Goal: Information Seeking & Learning: Learn about a topic

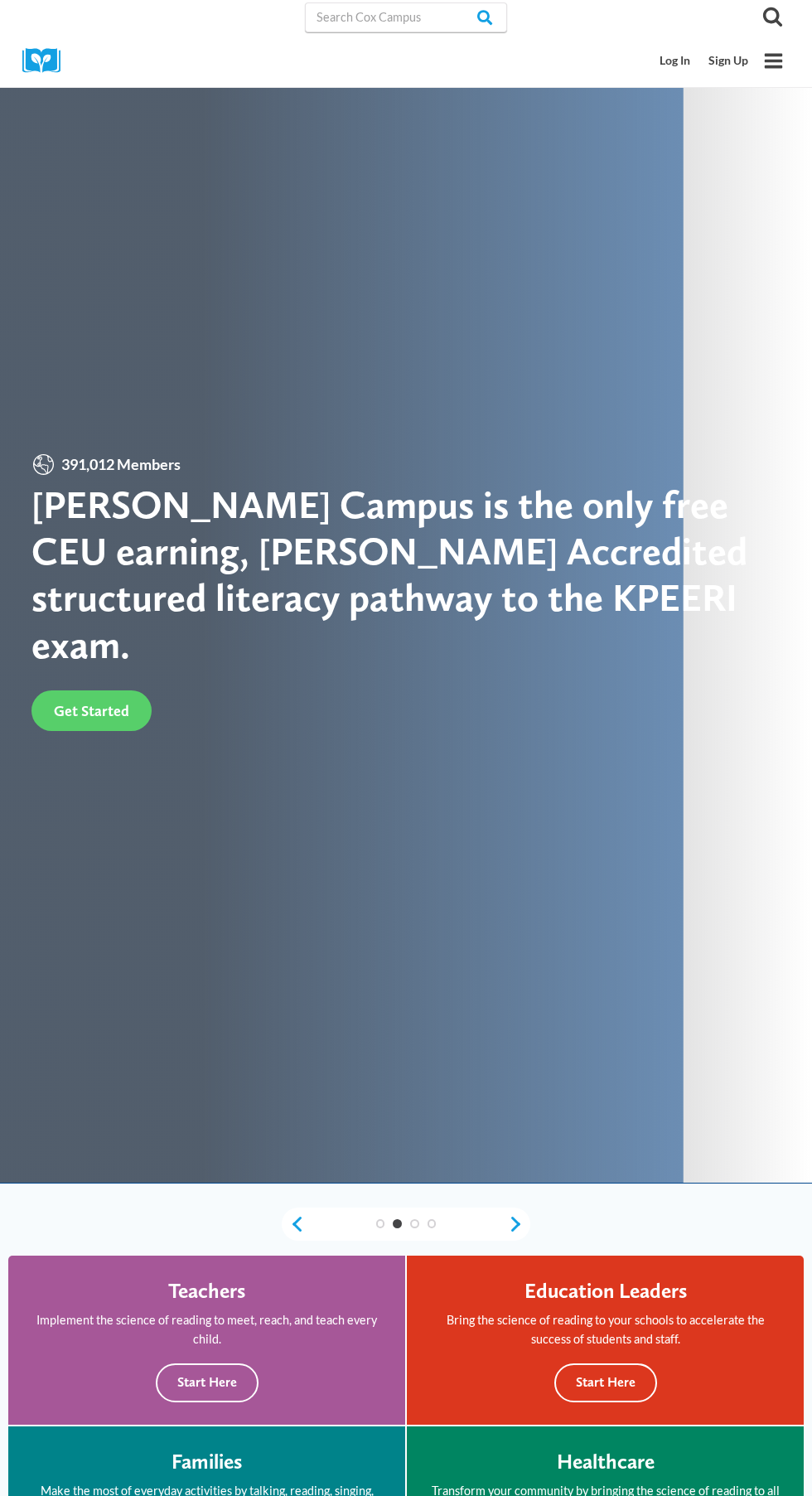
click at [680, 61] on link "Log In" at bounding box center [676, 61] width 49 height 30
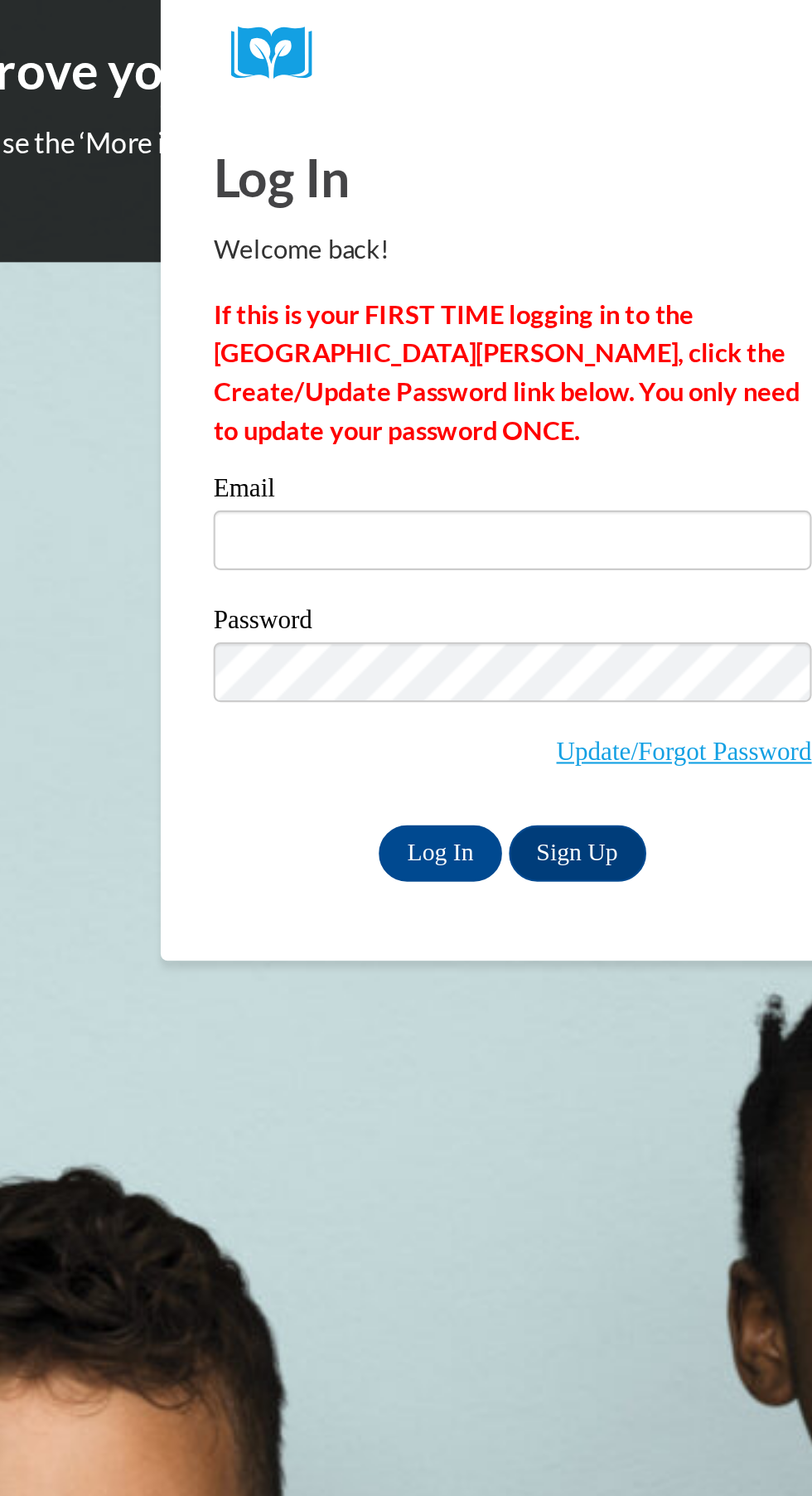
type input "[EMAIL_ADDRESS][DOMAIN_NAME]"
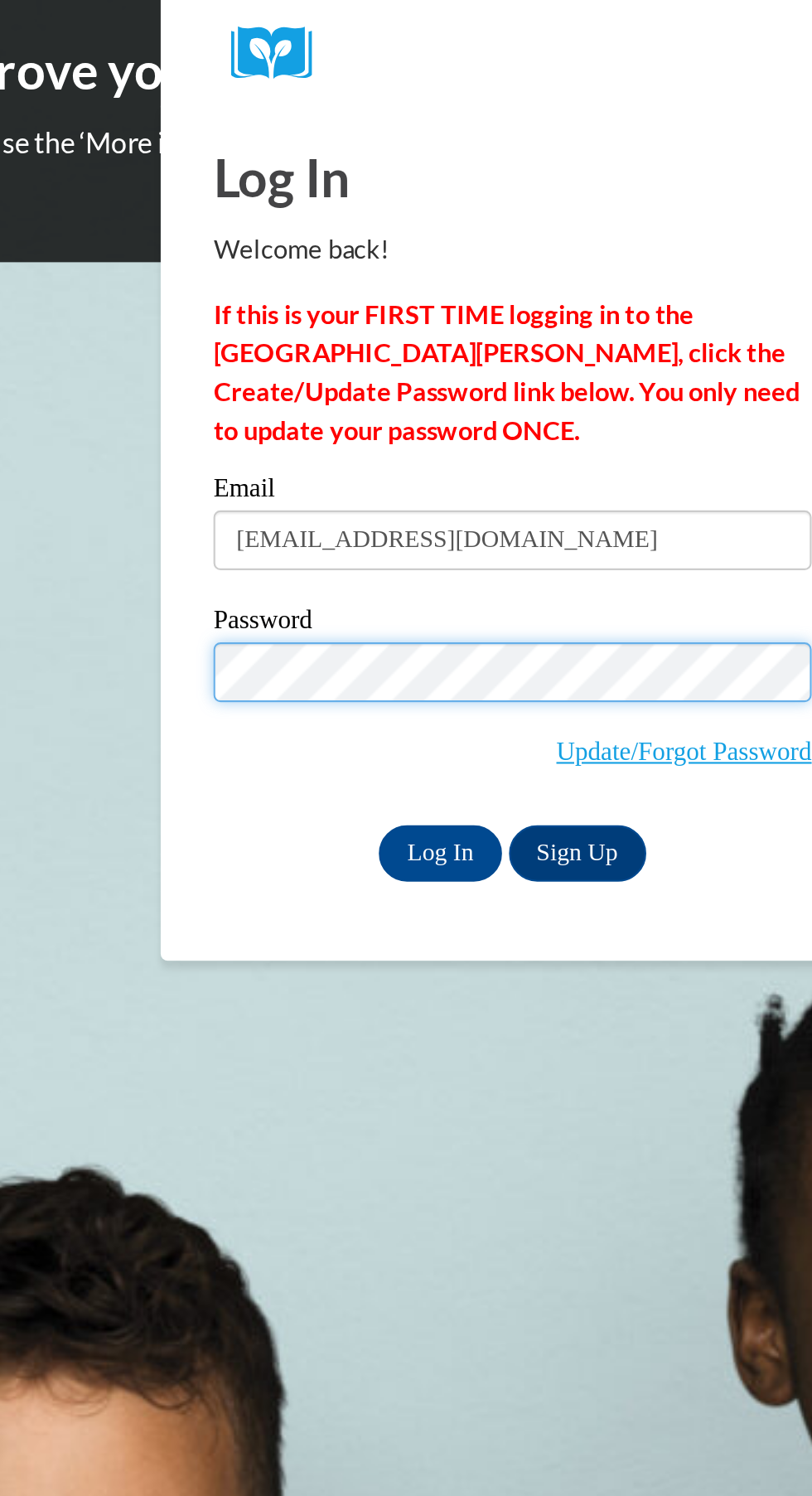
click at [543, 388] on input "Log In" at bounding box center [572, 401] width 58 height 27
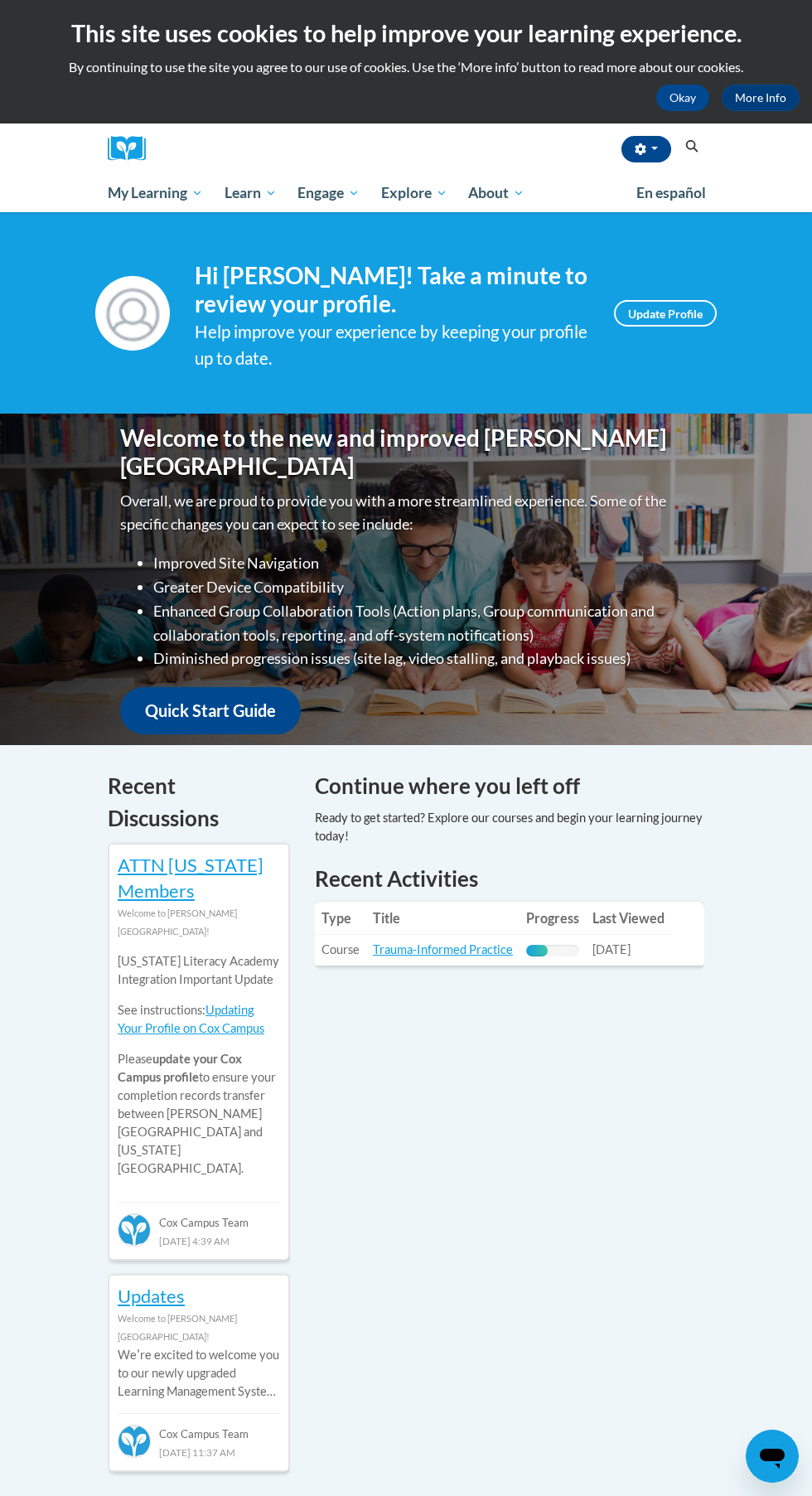
click at [631, 955] on span "[DATE]" at bounding box center [611, 948] width 38 height 14
click at [469, 950] on link "Trauma-Informed Practice" at bounding box center [443, 948] width 140 height 14
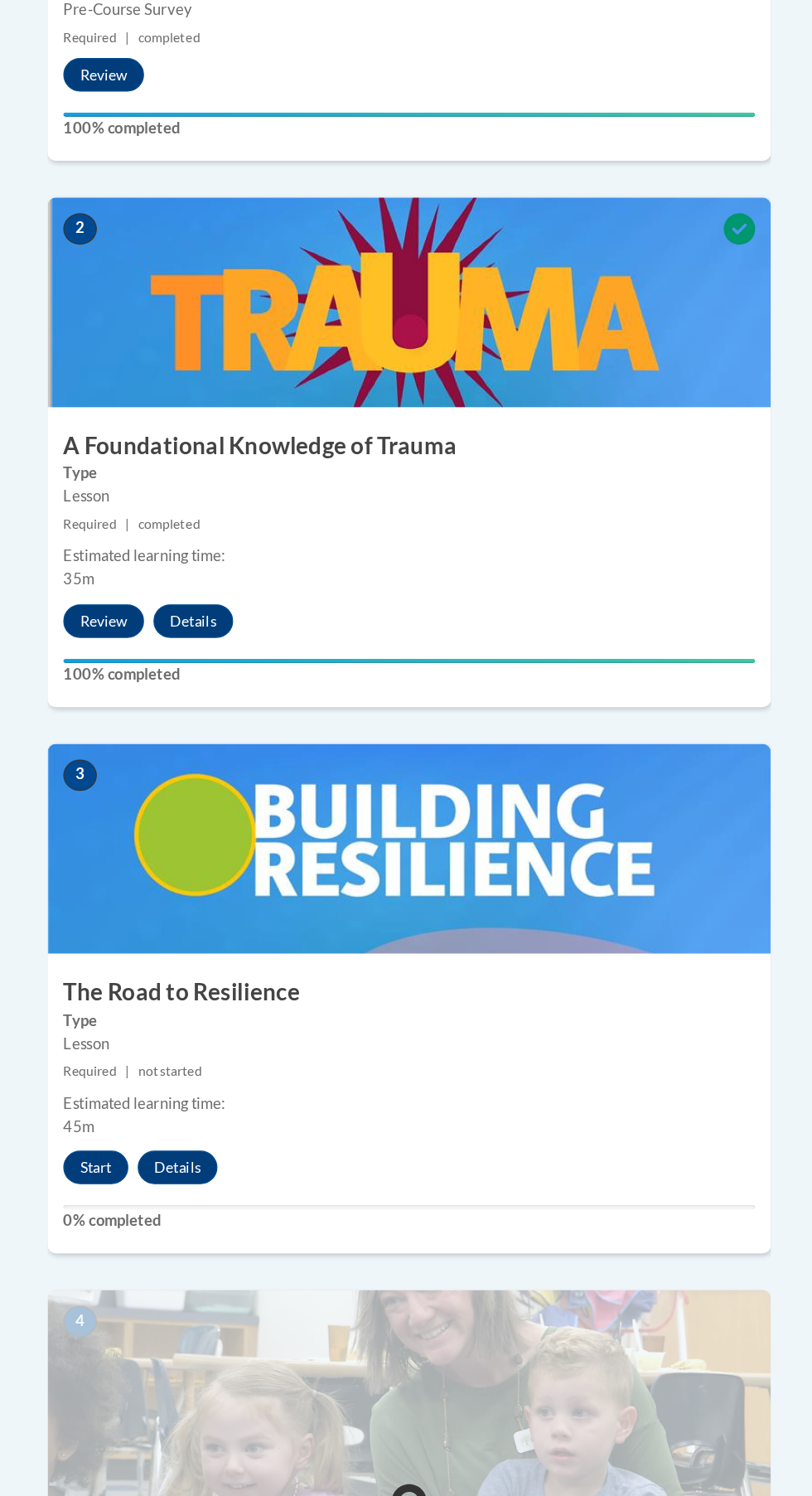
scroll to position [627, 0]
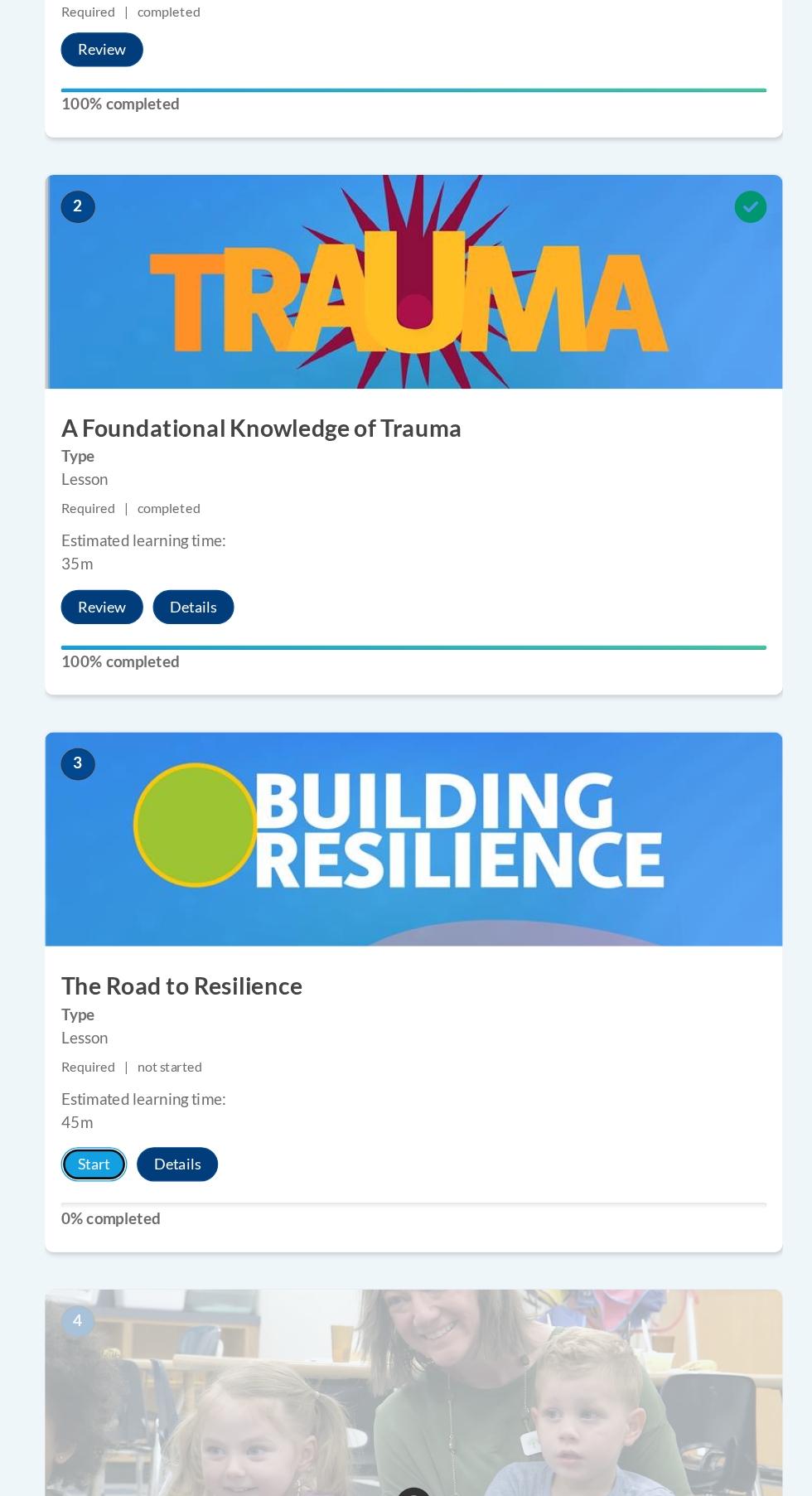
click at [154, 1183] on button "Start" at bounding box center [158, 1196] width 52 height 27
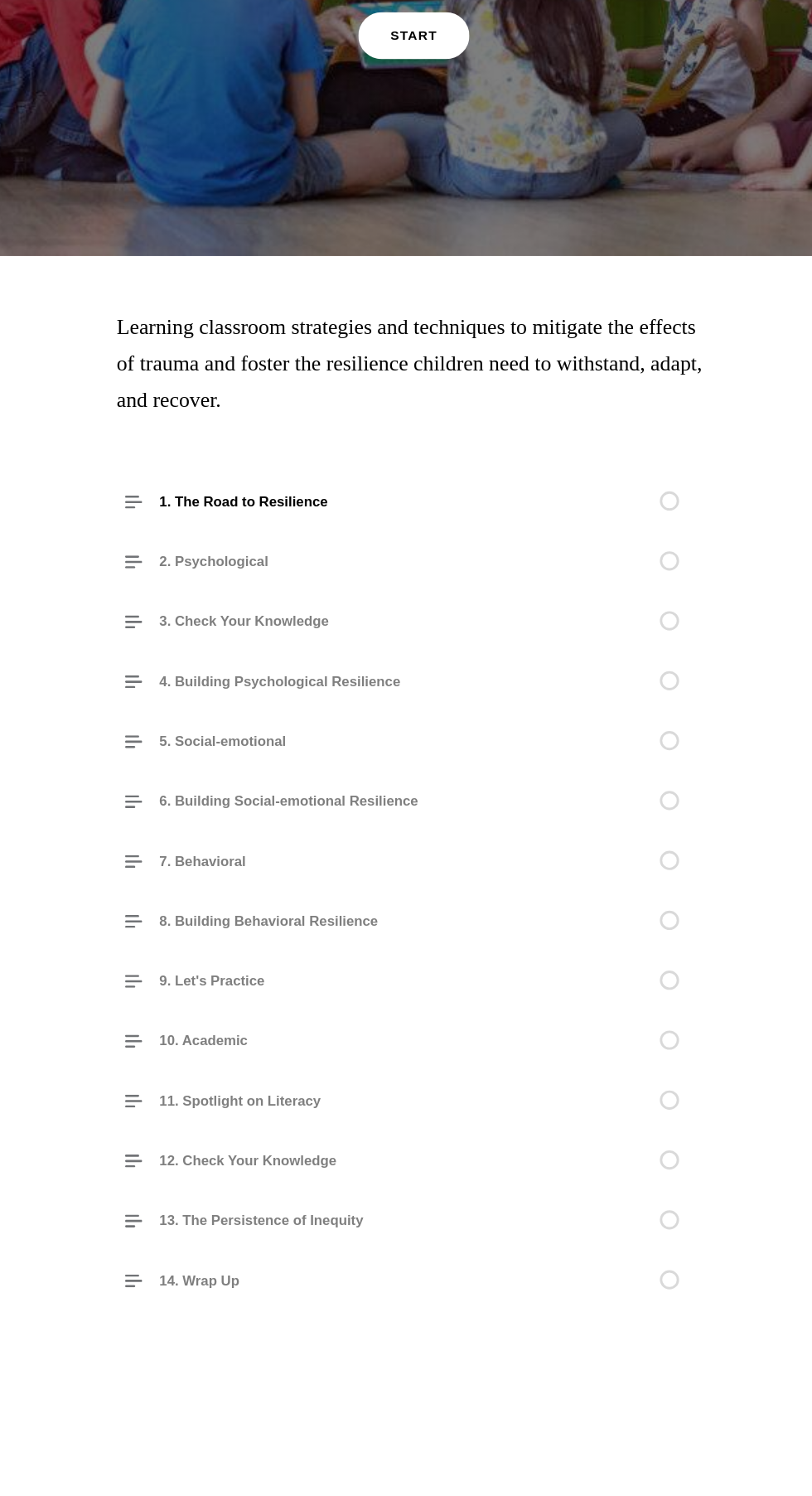
scroll to position [0, 0]
click at [488, 308] on icon "Unstarted" at bounding box center [494, 314] width 15 height 15
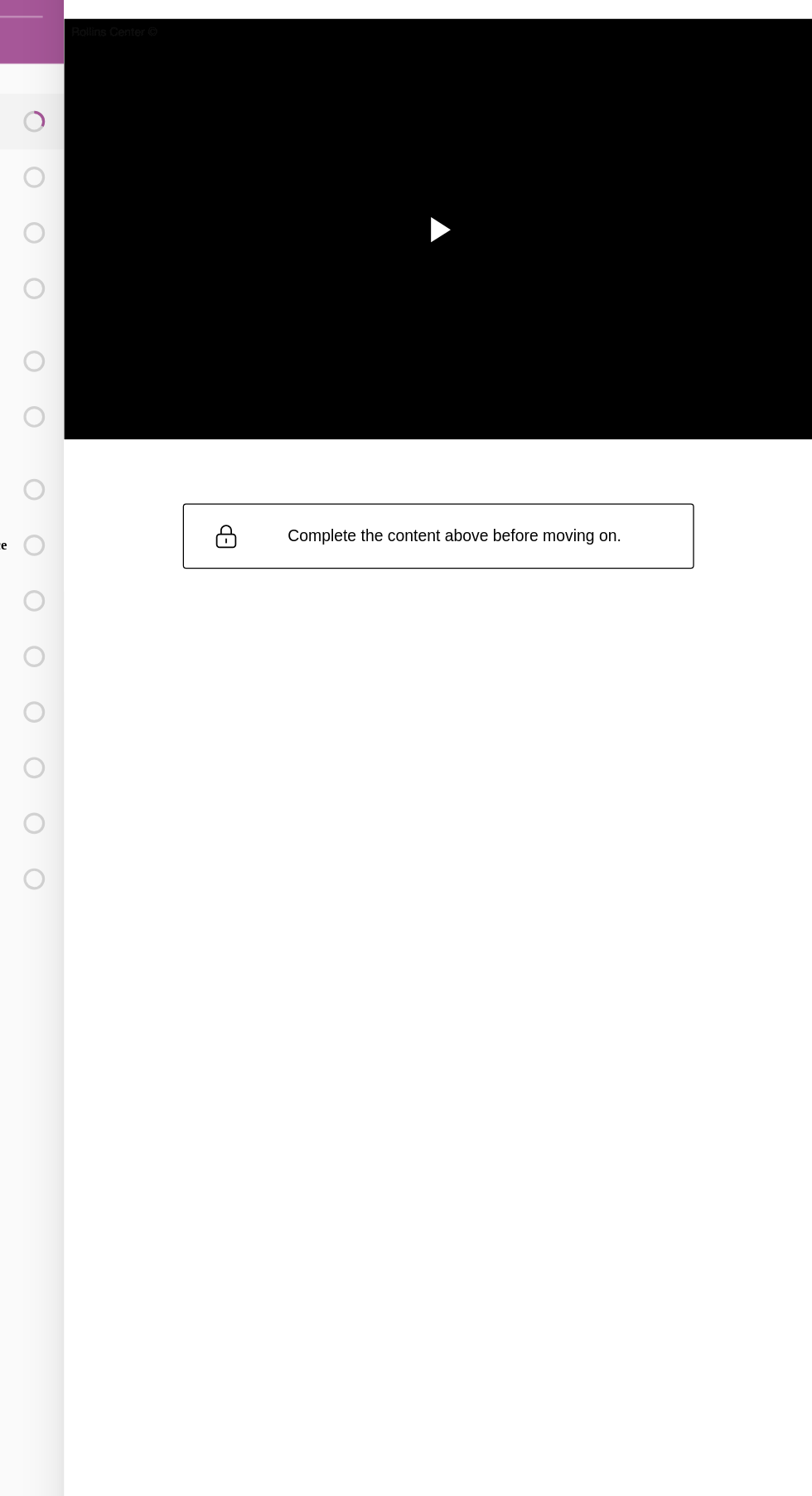
scroll to position [627, 0]
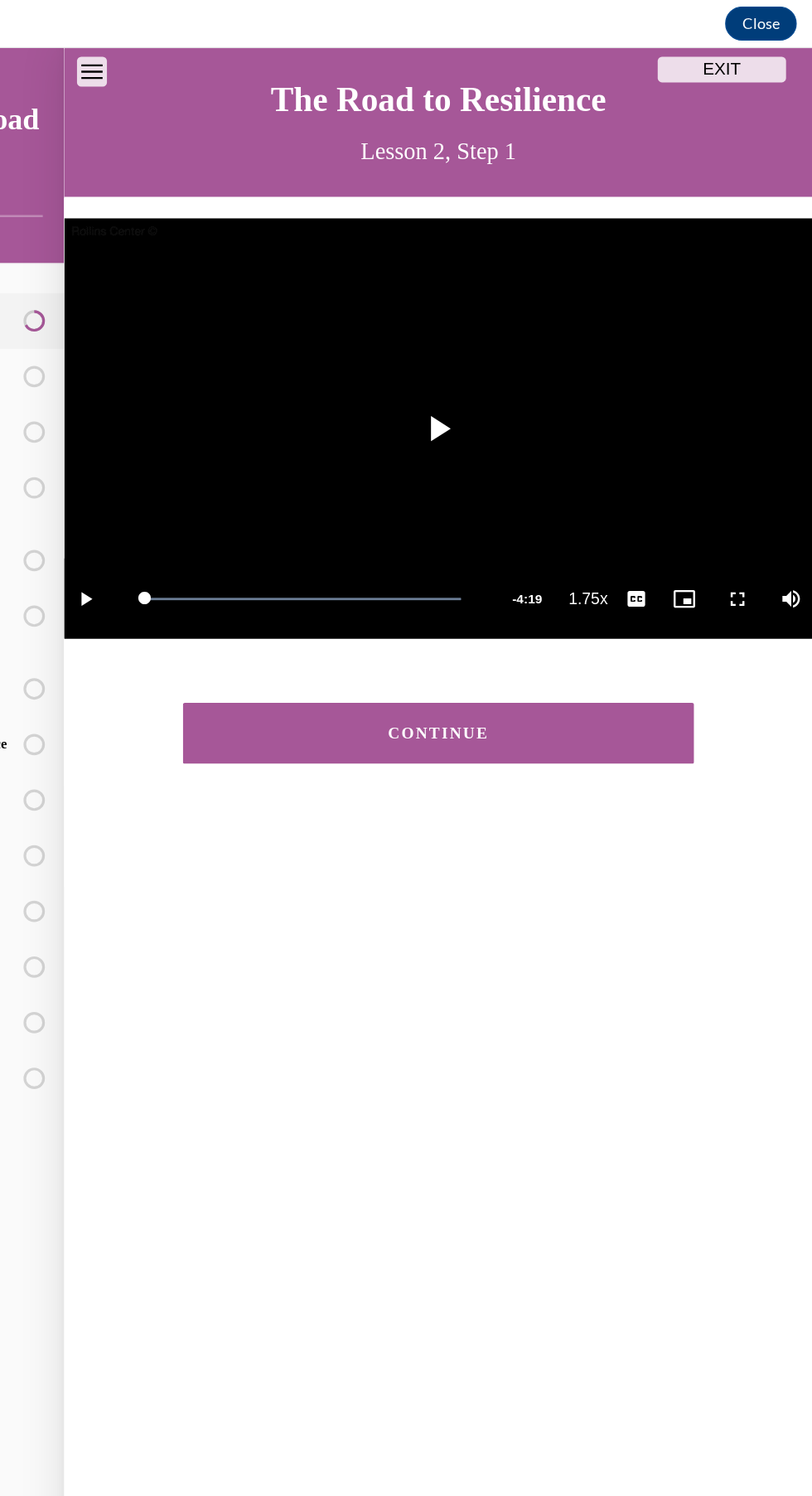
click at [203, 577] on div "CONTINUE" at bounding box center [287, 579] width 344 height 13
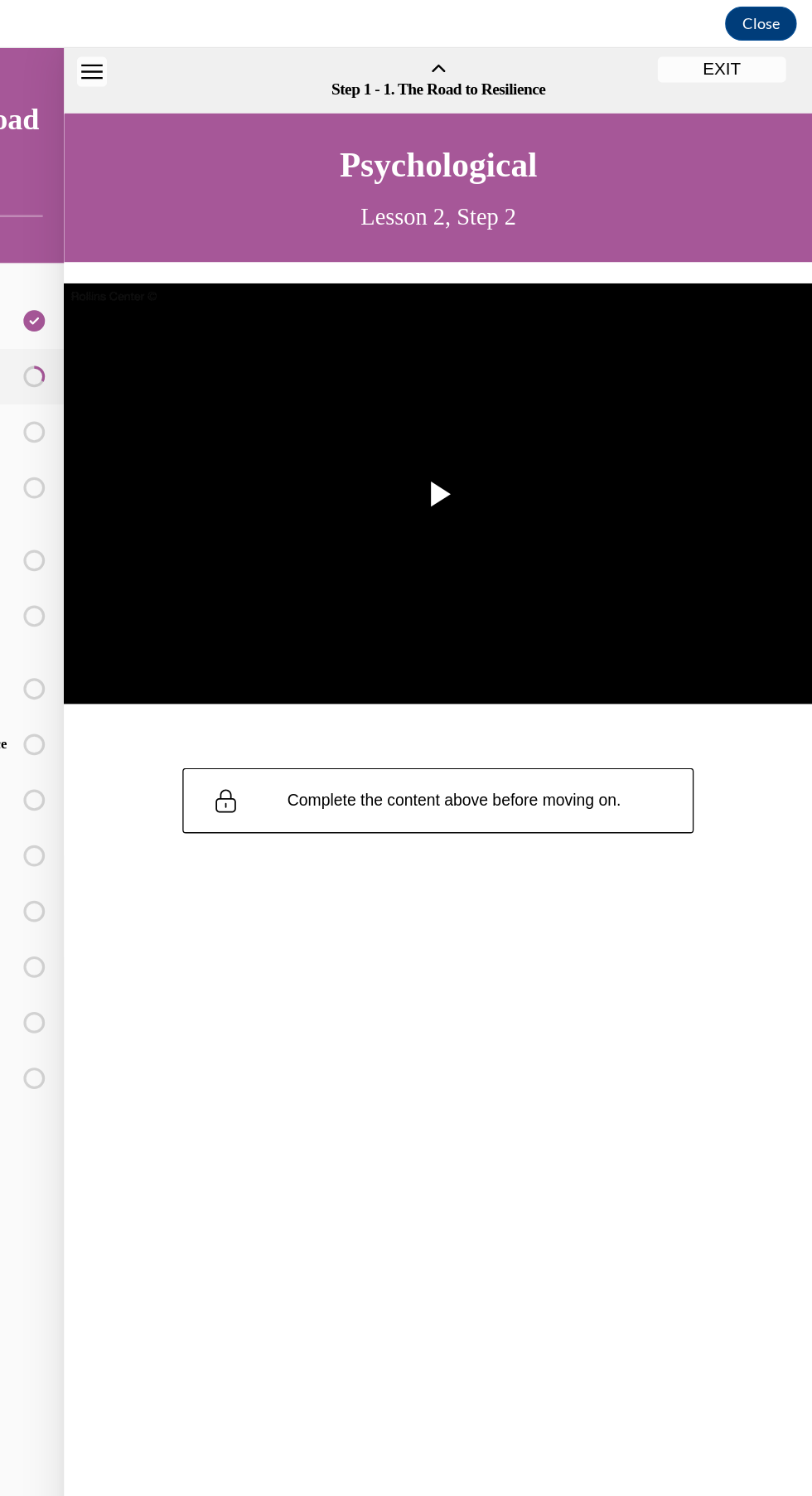
scroll to position [51, 0]
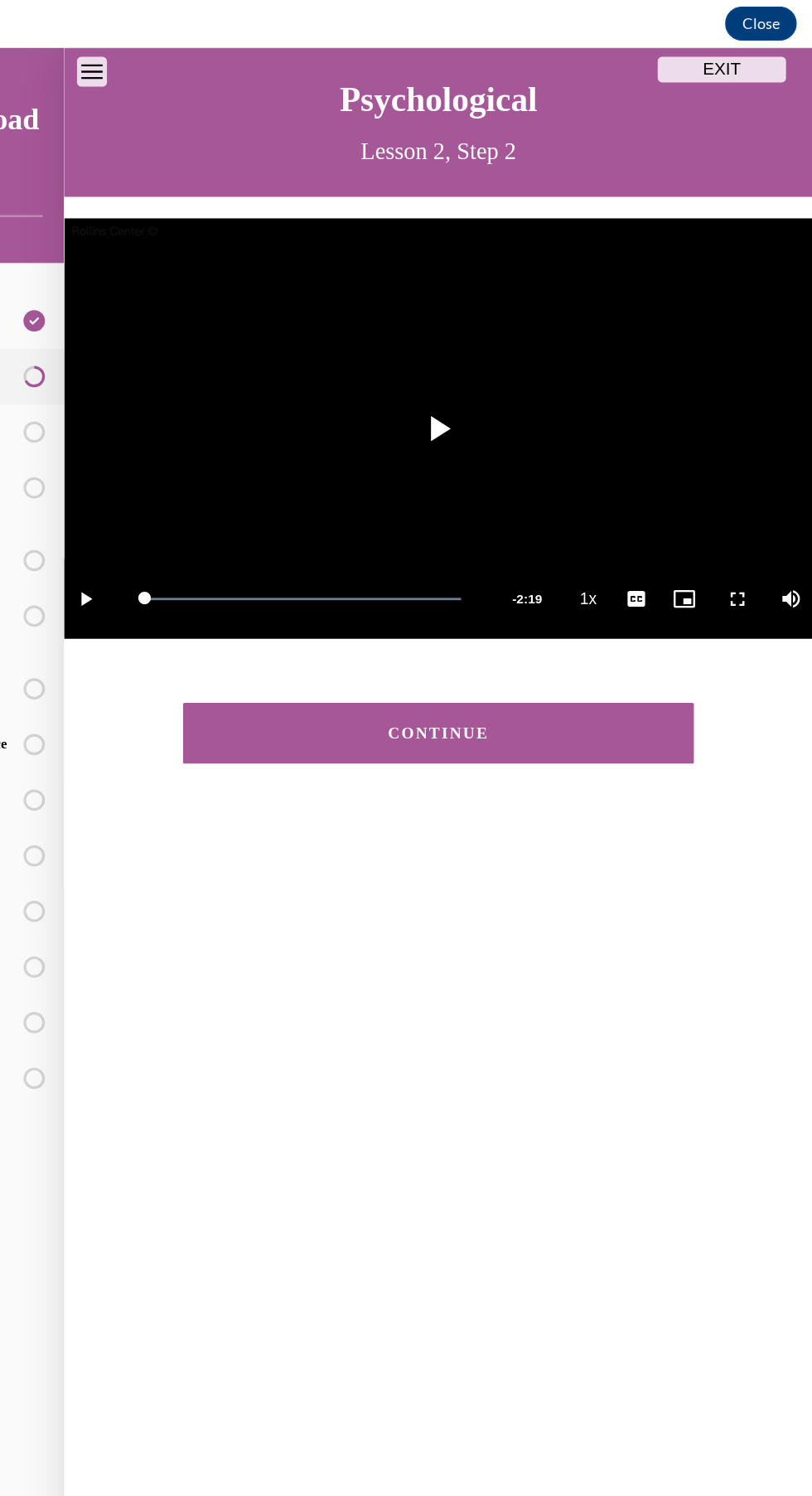
click at [171, 593] on button "CONTINUE" at bounding box center [287, 578] width 396 height 47
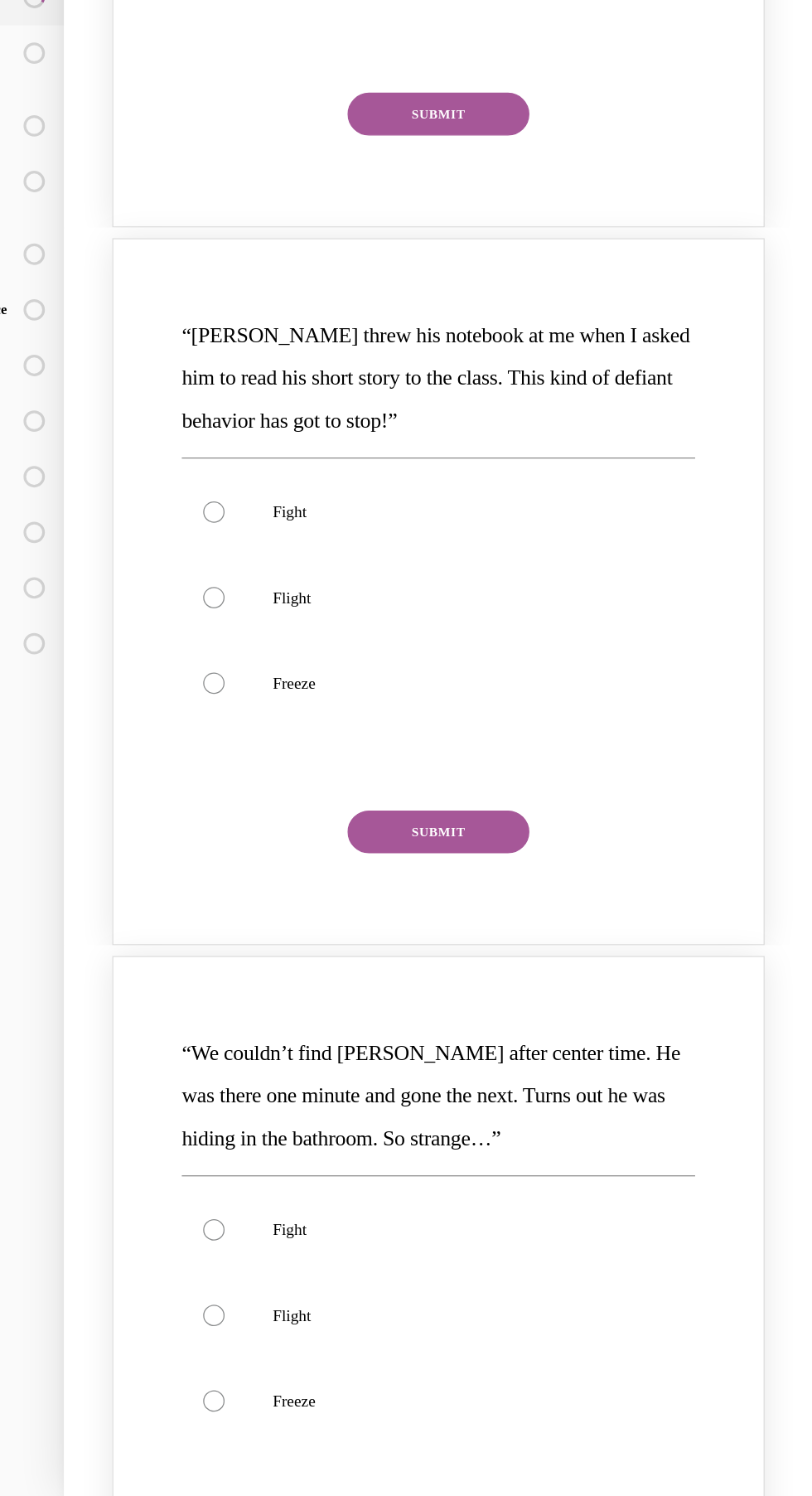
scroll to position [0, 0]
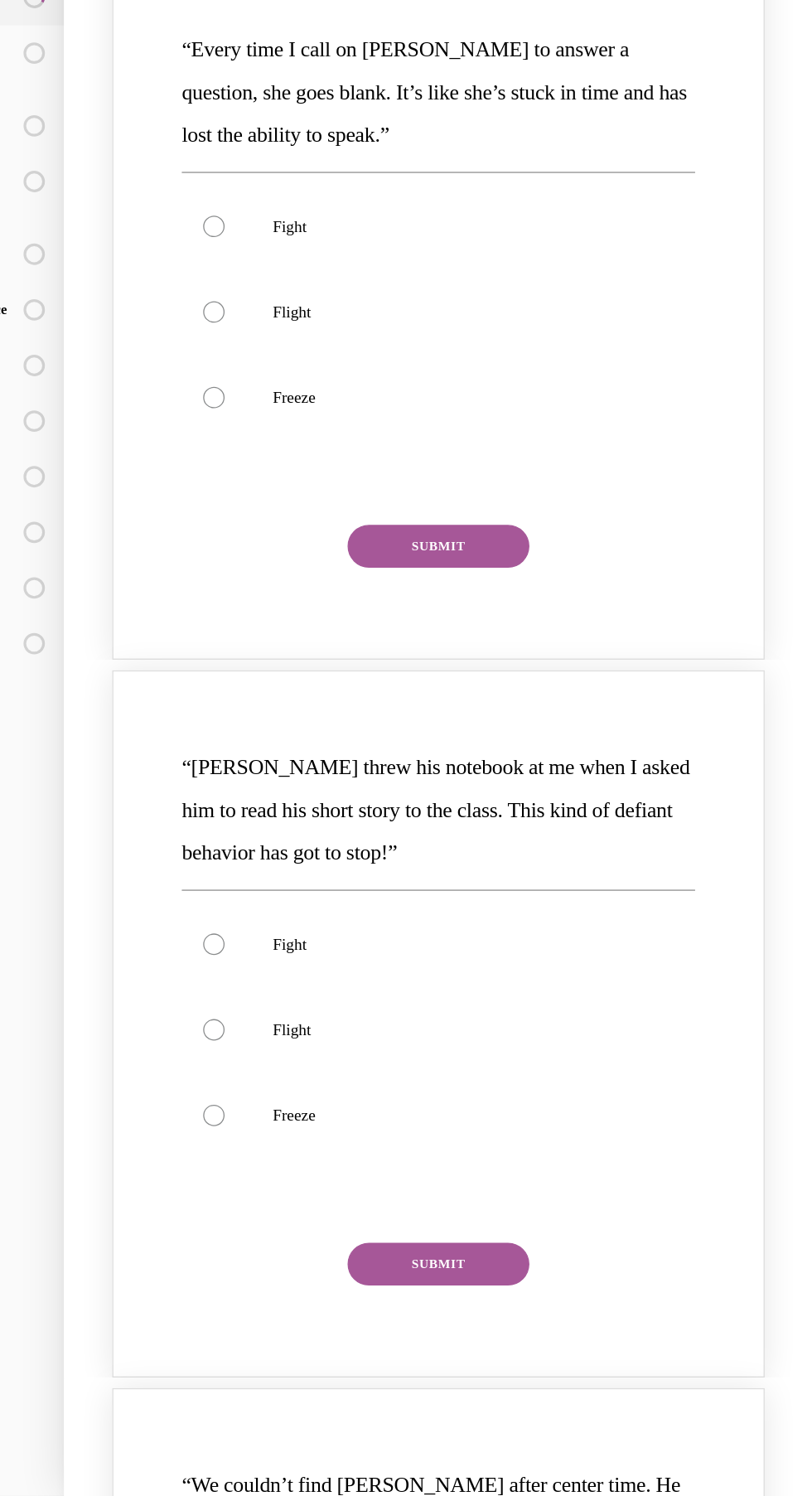
click at [237, 236] on label "Freeze" at bounding box center [287, 221] width 398 height 66
click at [122, 229] on input "Freeze" at bounding box center [113, 221] width 17 height 17
radio input "true"
click at [305, 334] on button "SUBMIT" at bounding box center [287, 336] width 141 height 33
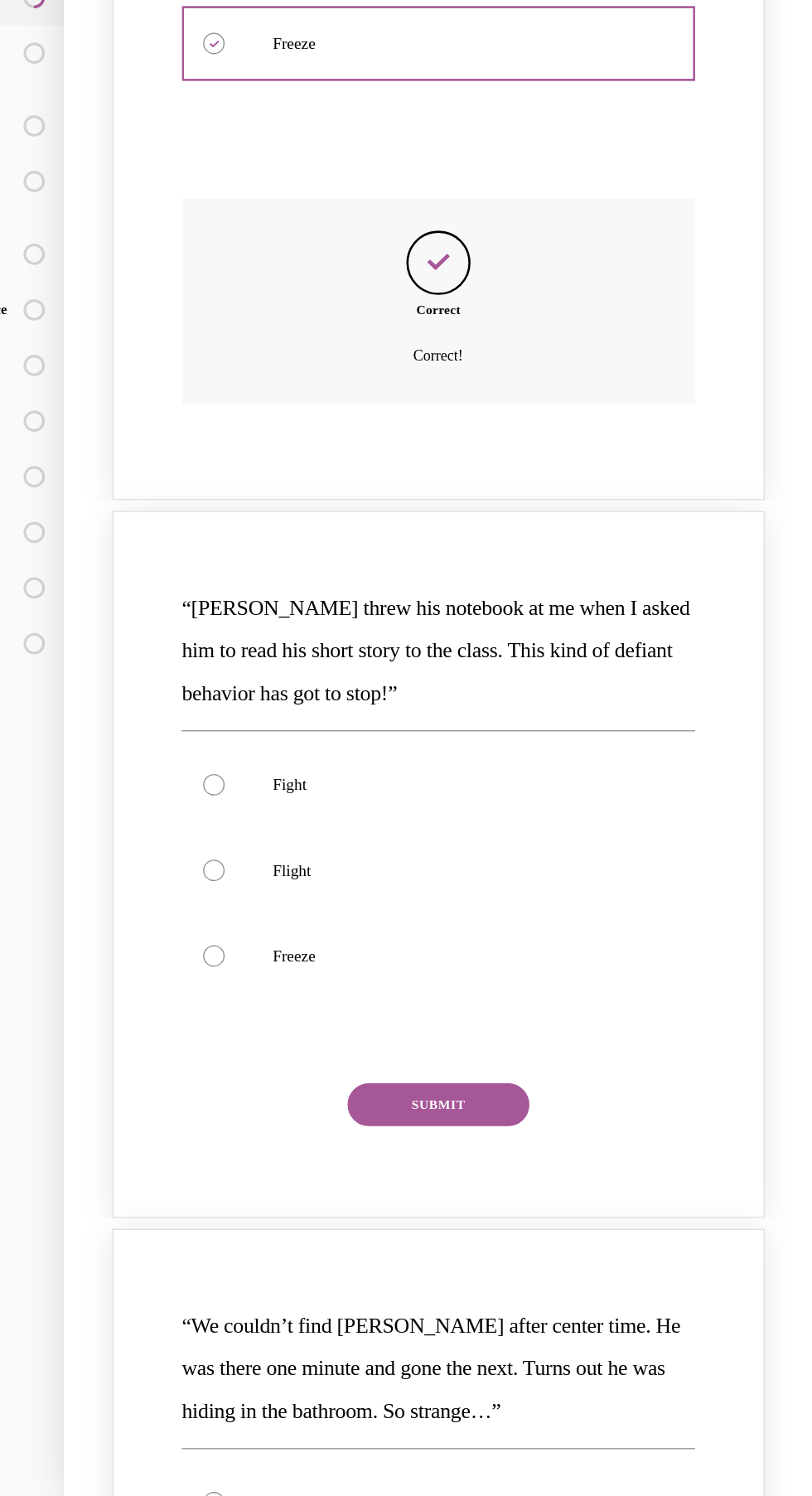
scroll to position [277, 0]
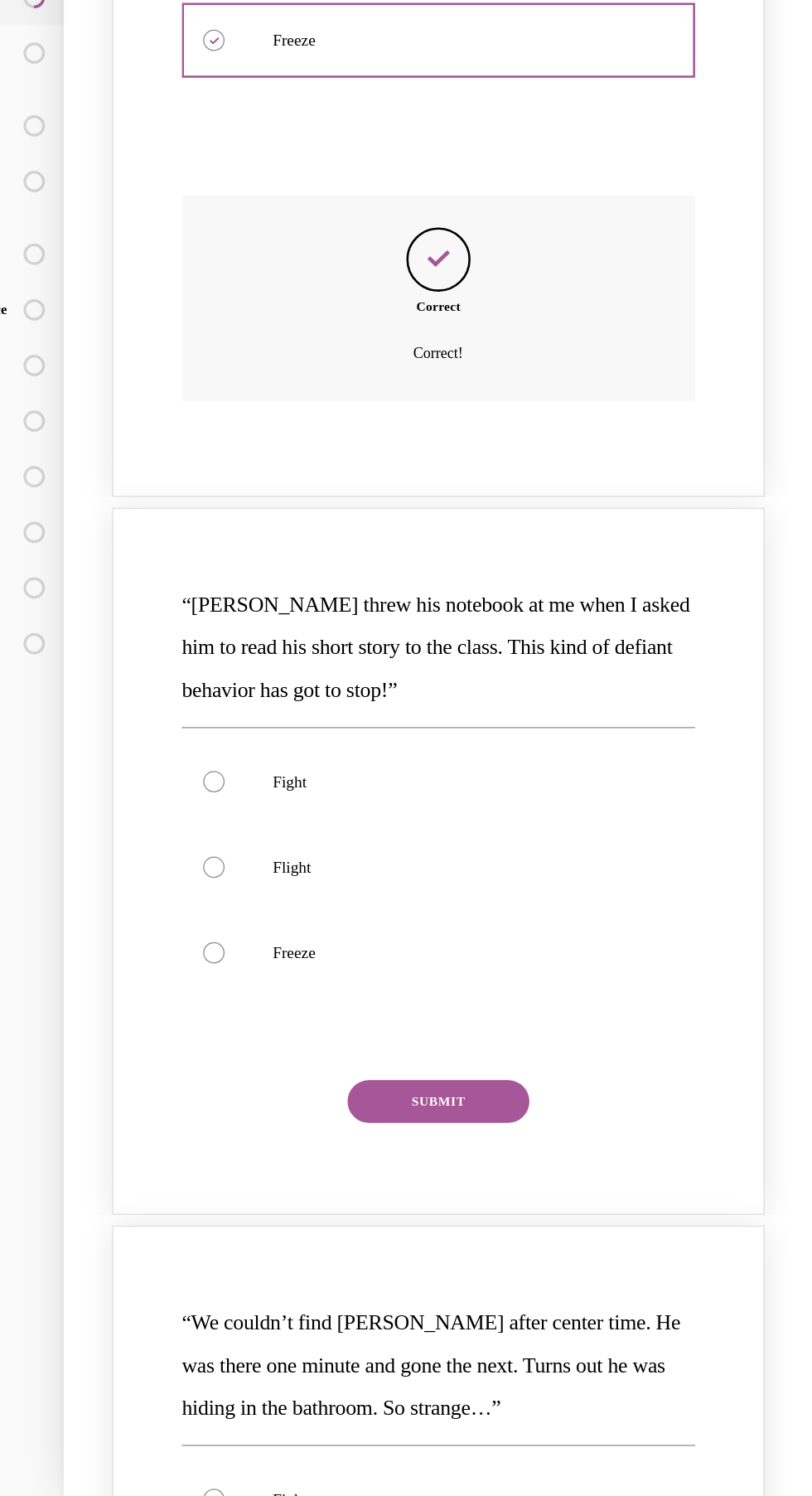
click at [159, 510] on p "Fight" at bounding box center [302, 518] width 286 height 17
click at [122, 510] on input "Fight" at bounding box center [113, 518] width 17 height 17
radio input "true"
click at [295, 765] on button "SUBMIT" at bounding box center [287, 767] width 141 height 33
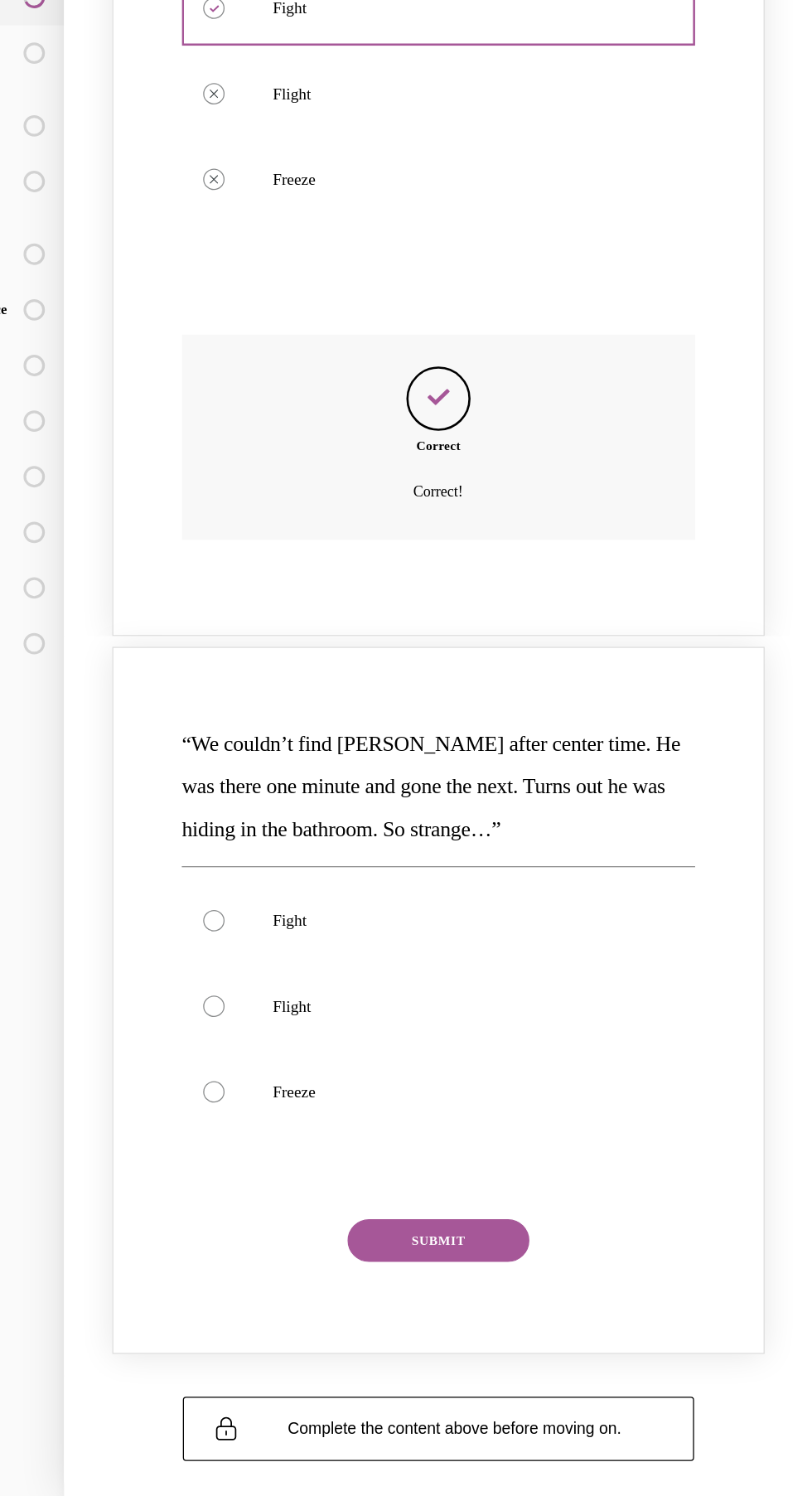
scroll to position [943, 0]
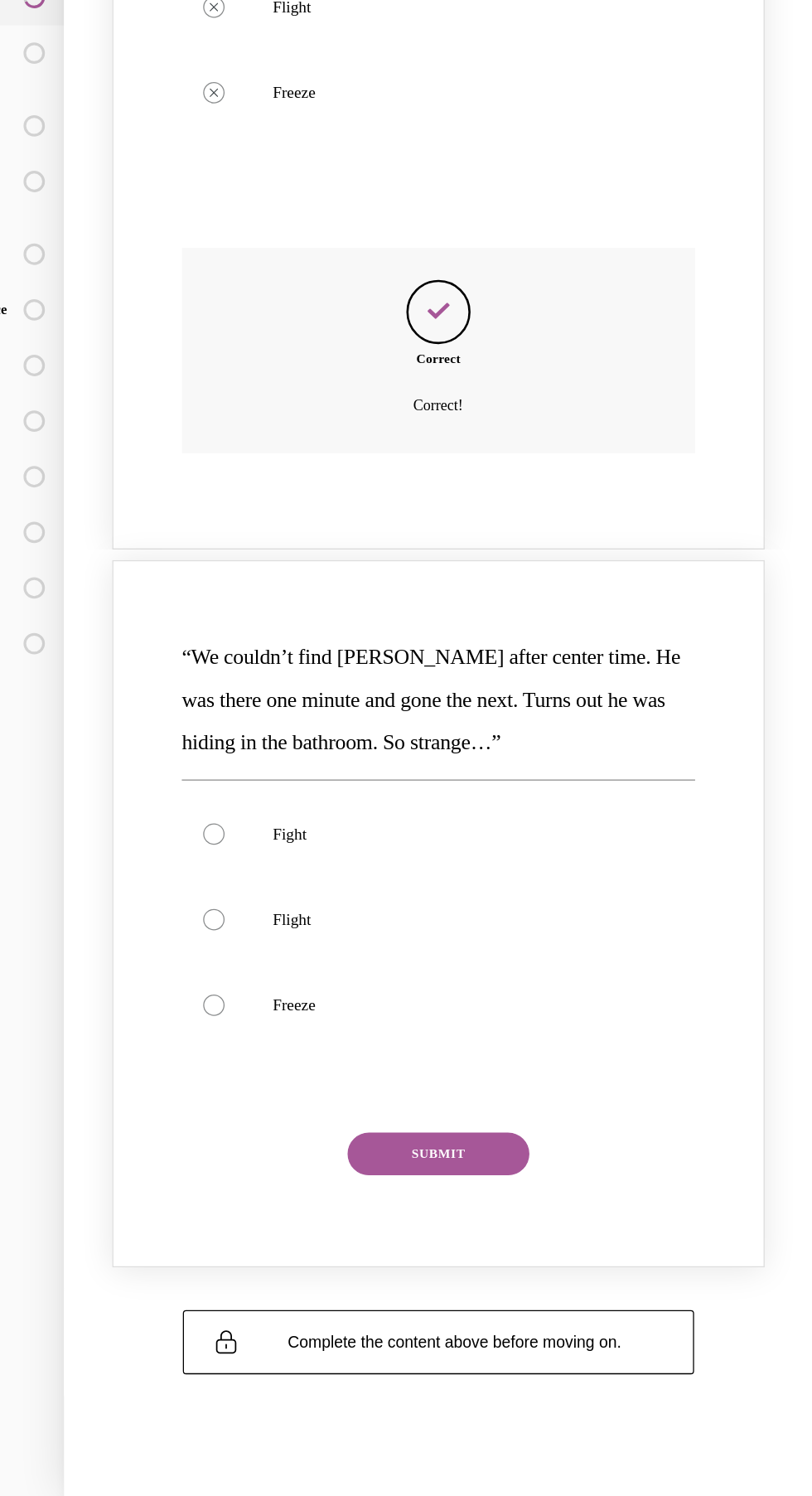
click at [190, 616] on label "Flight" at bounding box center [287, 626] width 398 height 66
click at [122, 618] on input "Flight" at bounding box center [113, 626] width 17 height 17
radio input "true"
click at [315, 799] on button "SUBMIT" at bounding box center [287, 807] width 141 height 33
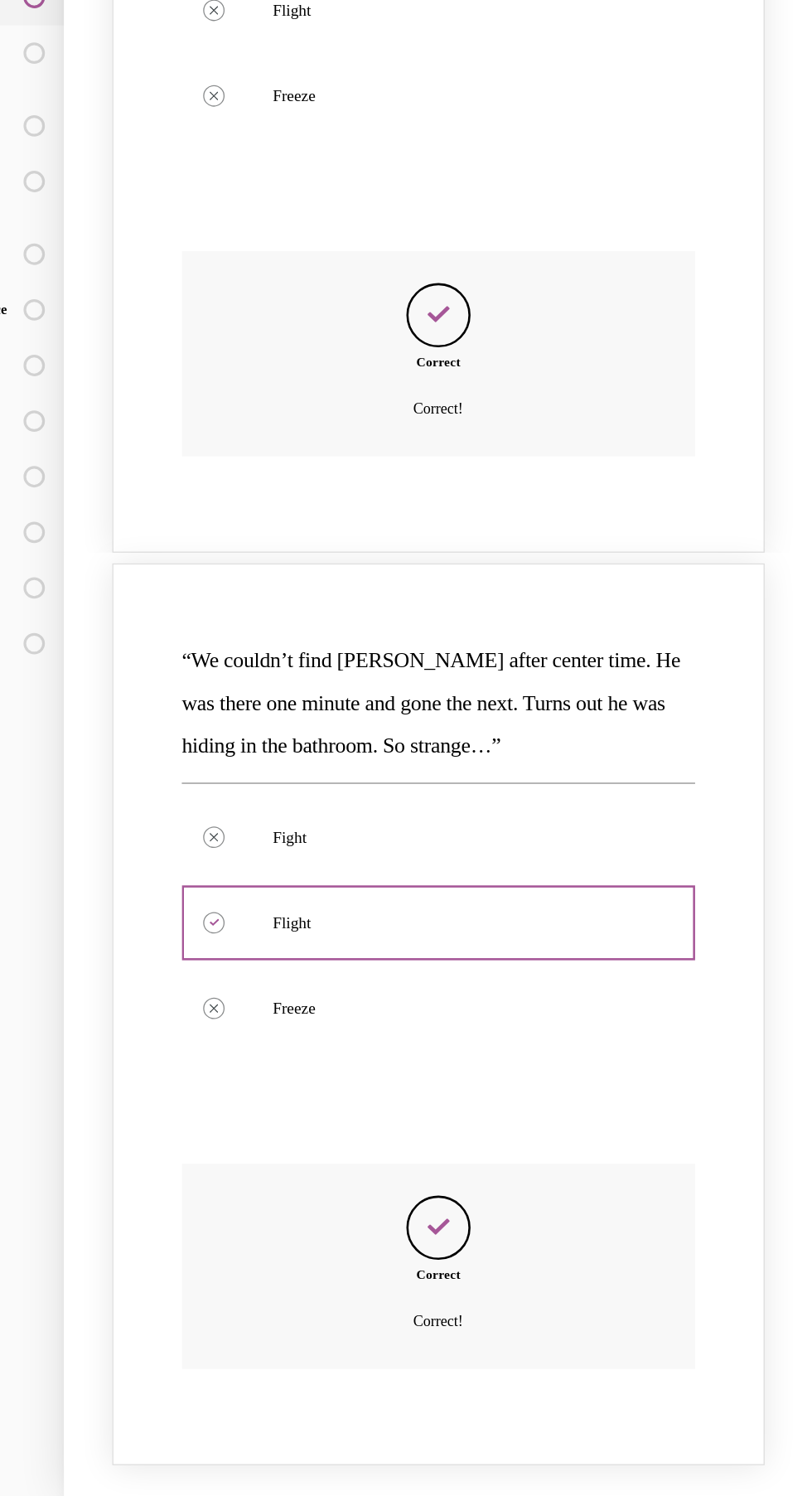
scroll to position [1091, 0]
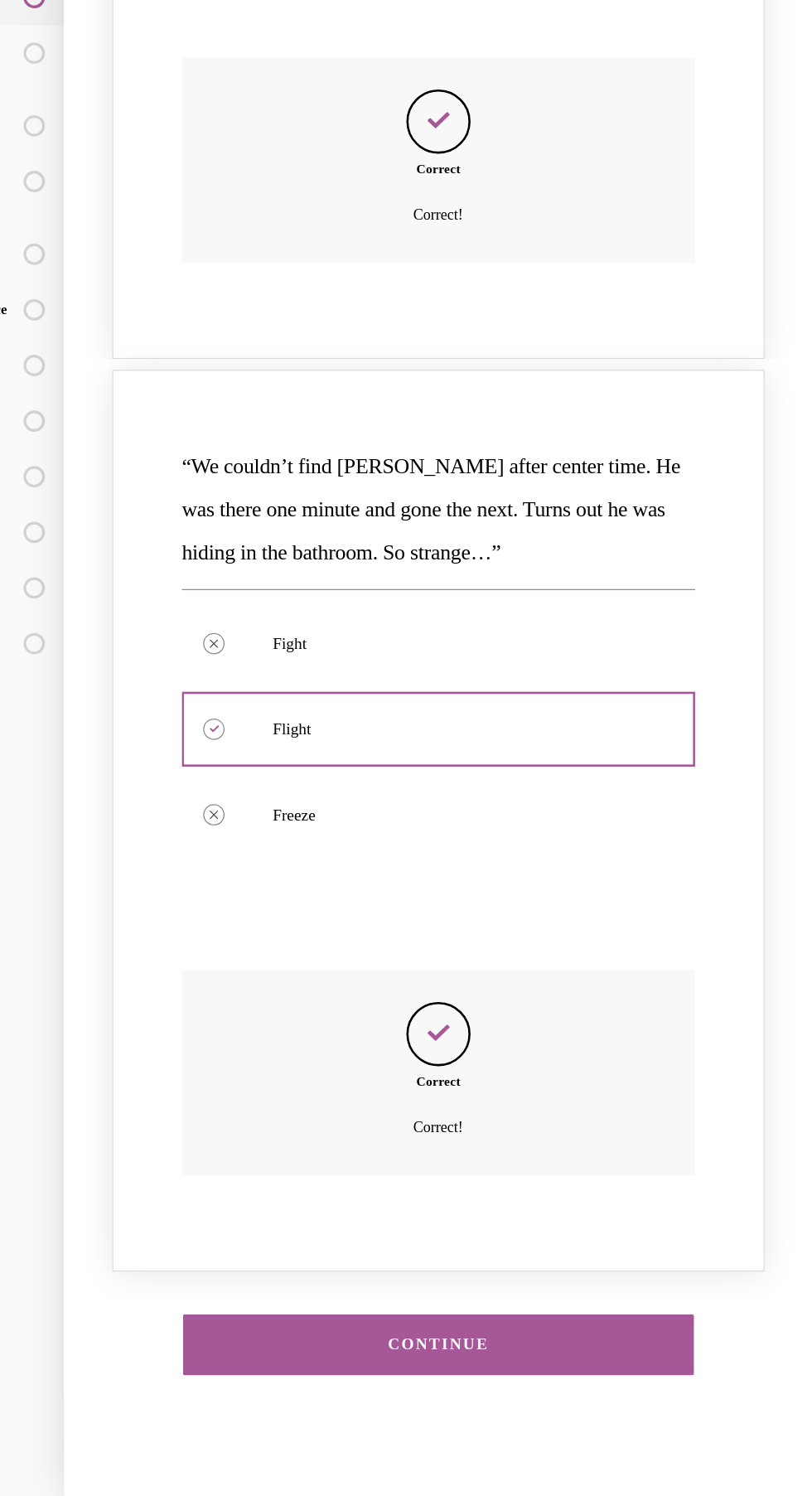
click at [366, 950] on div "CONTINUE" at bounding box center [287, 956] width 344 height 13
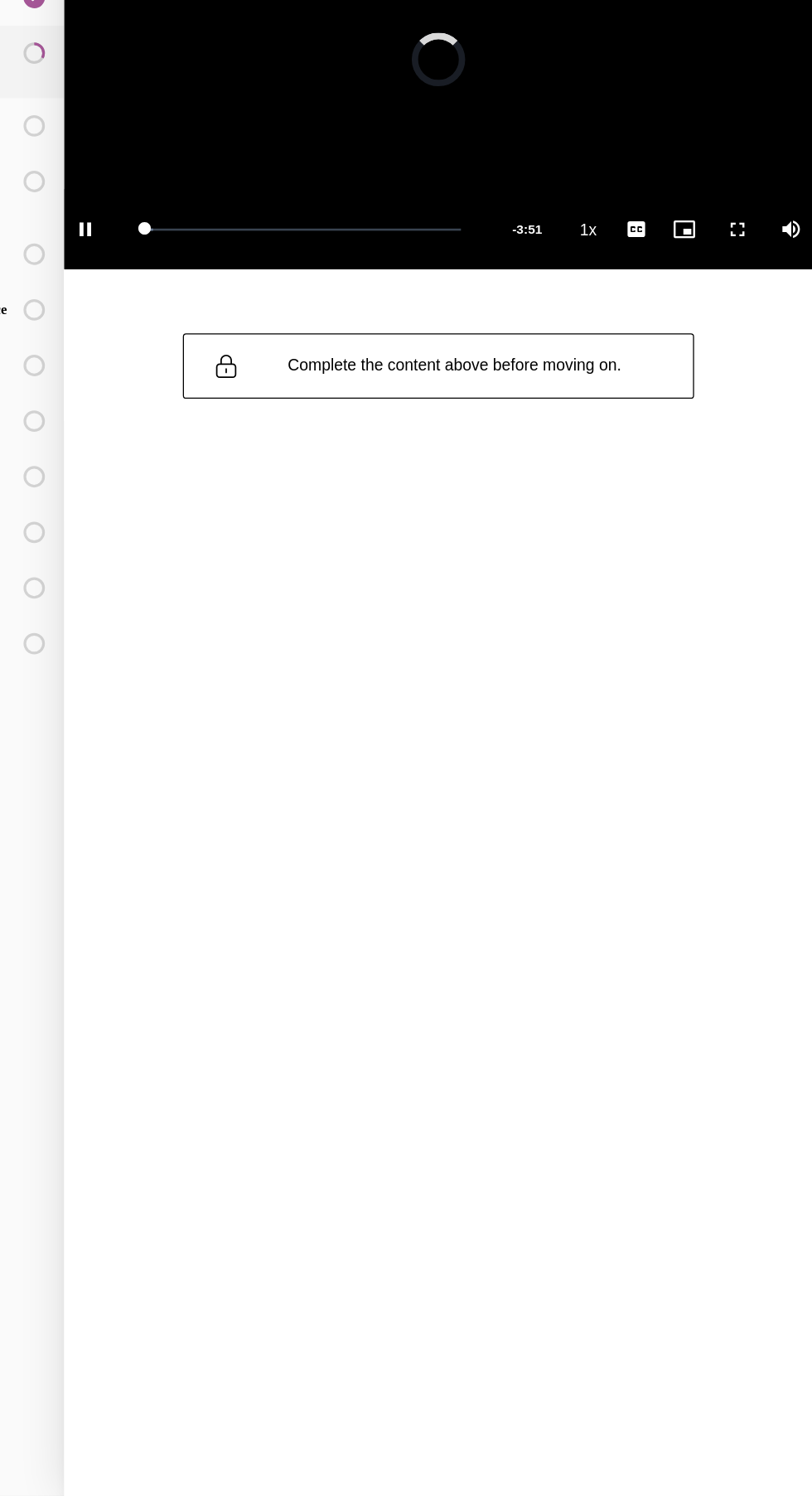
scroll to position [655, 0]
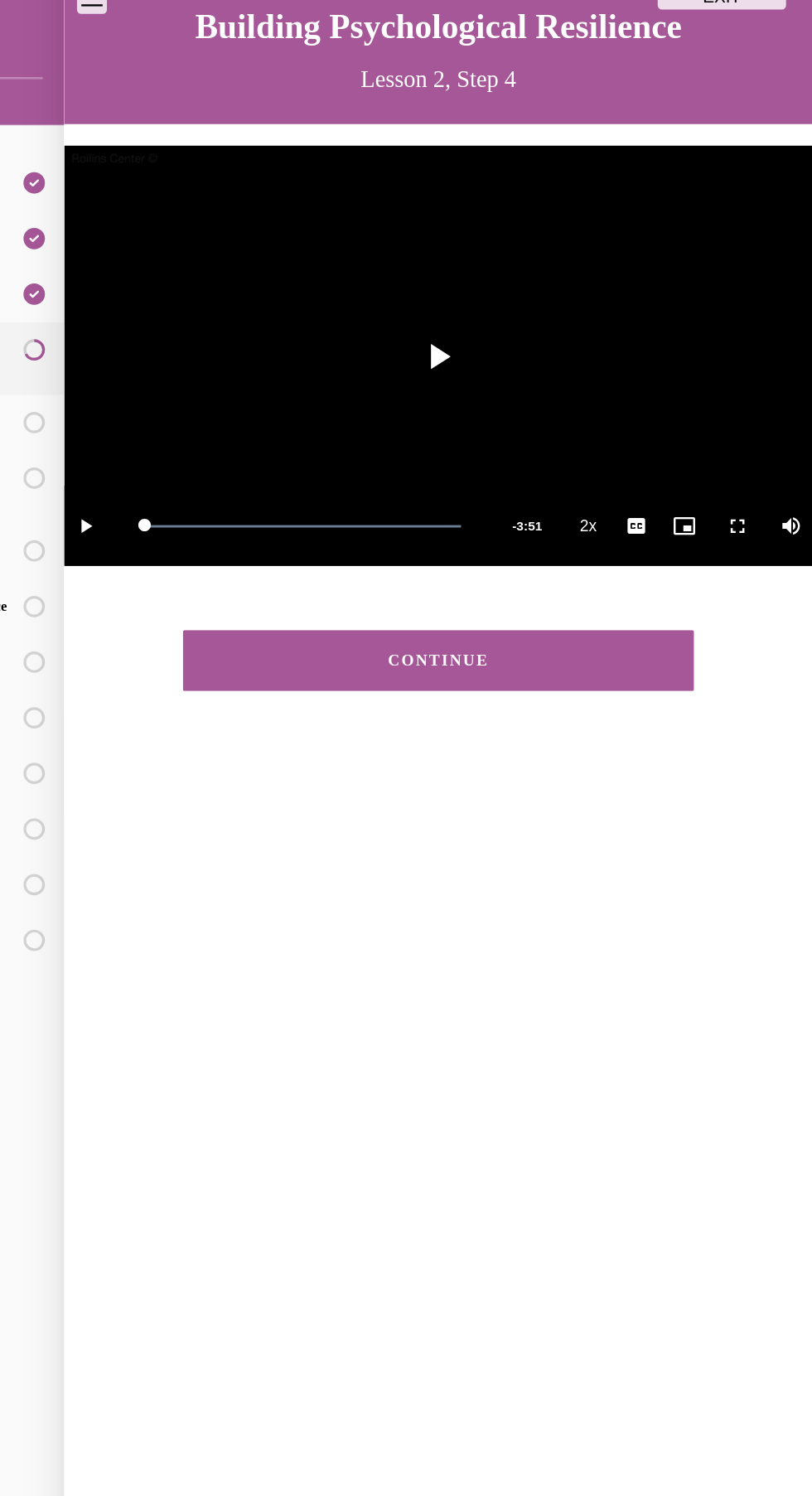
click at [157, 497] on div "CONTINUE" at bounding box center [287, 492] width 344 height 13
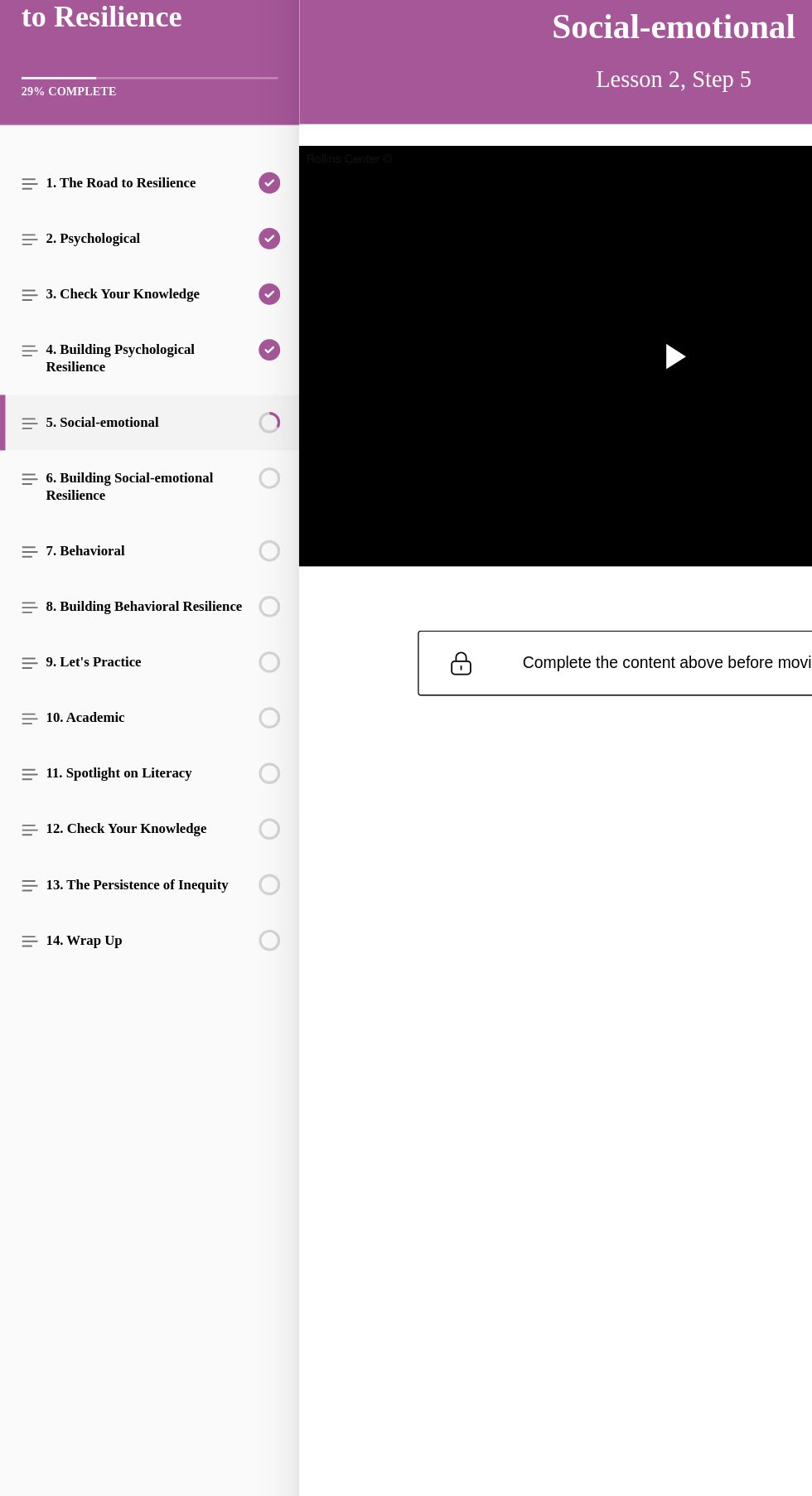
scroll to position [51, 0]
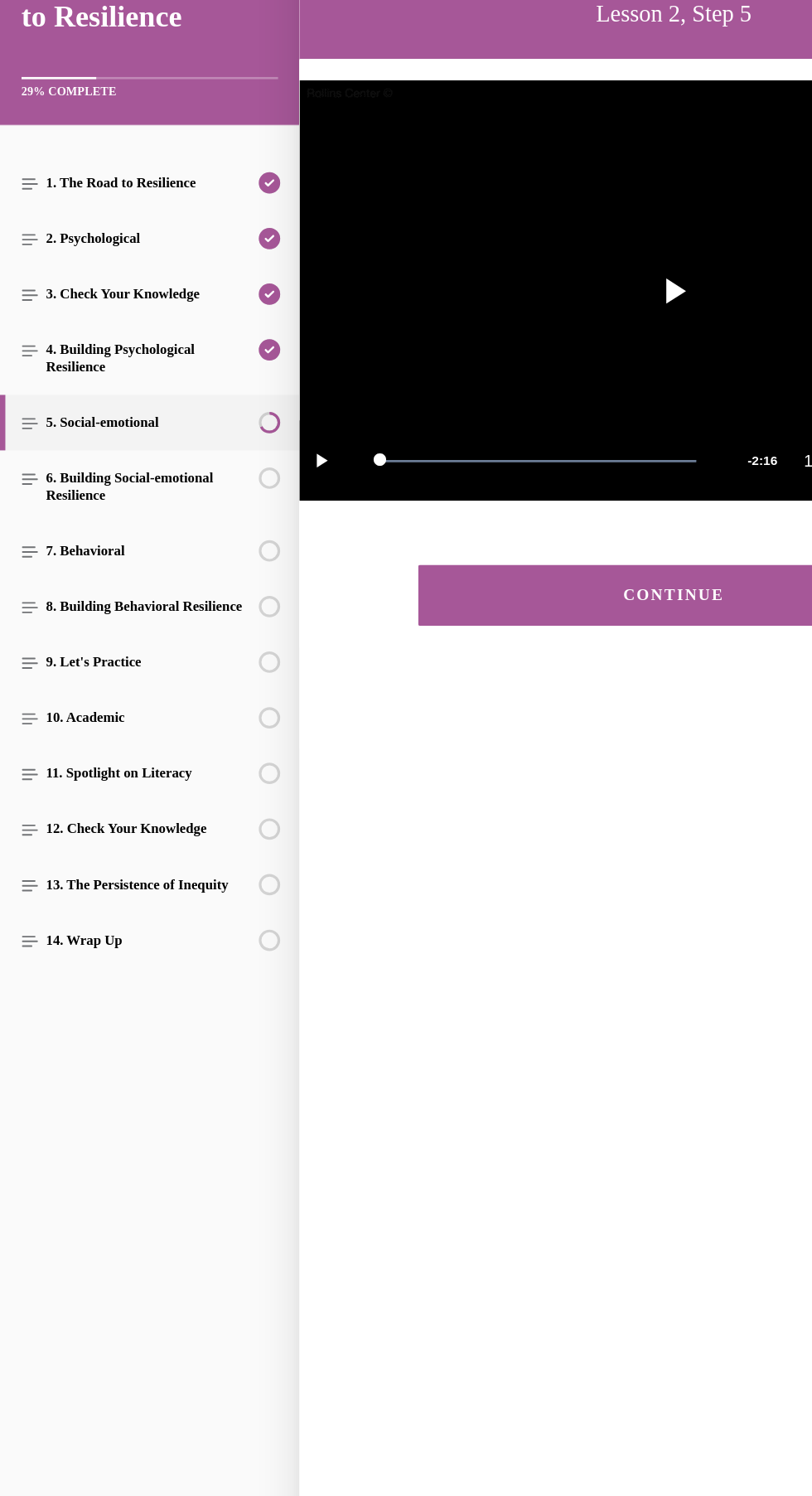
click at [371, 444] on div "CONTINUE" at bounding box center [522, 442] width 344 height 13
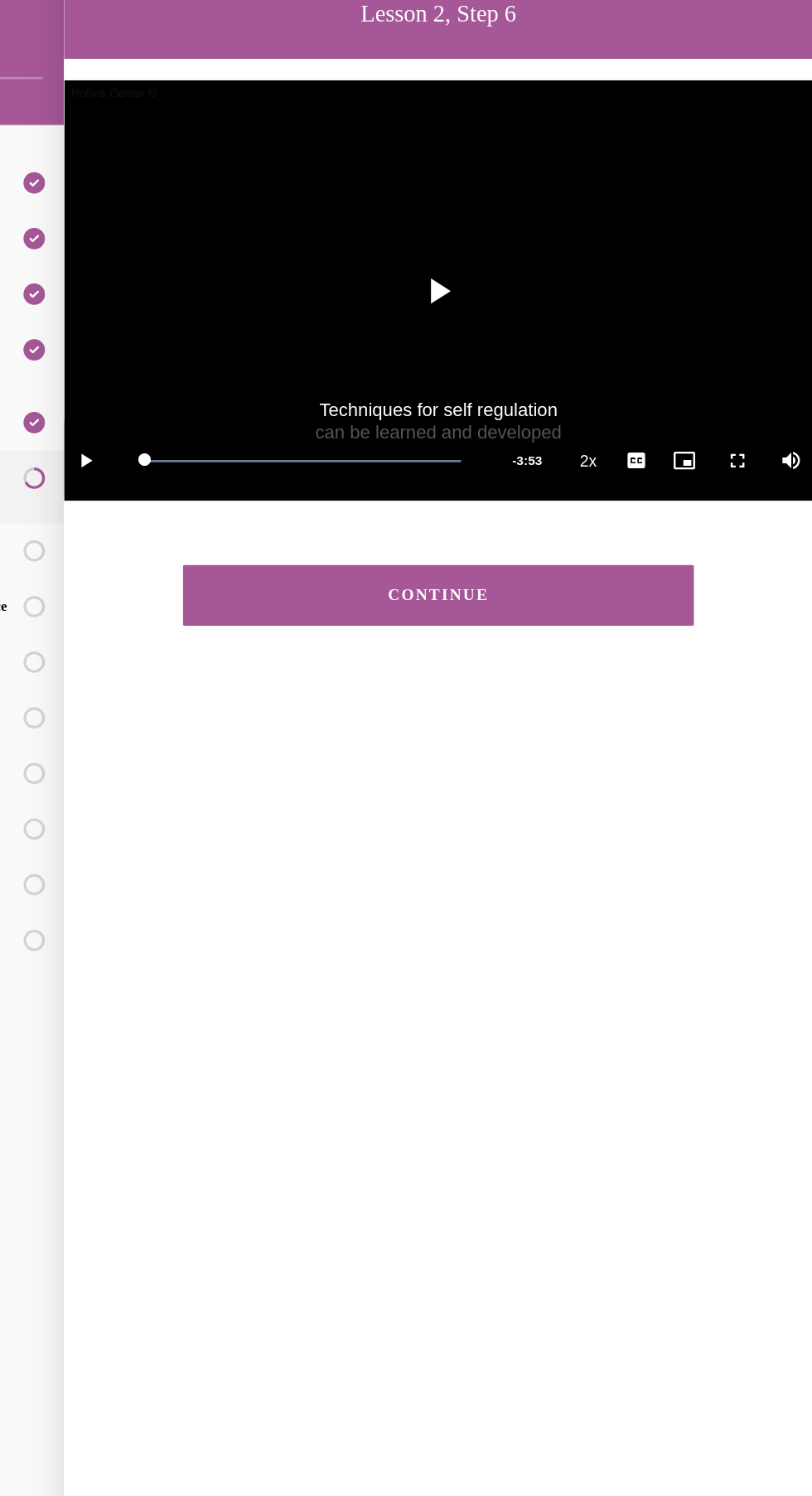
click at [126, 422] on button "CONTINUE" at bounding box center [287, 441] width 396 height 47
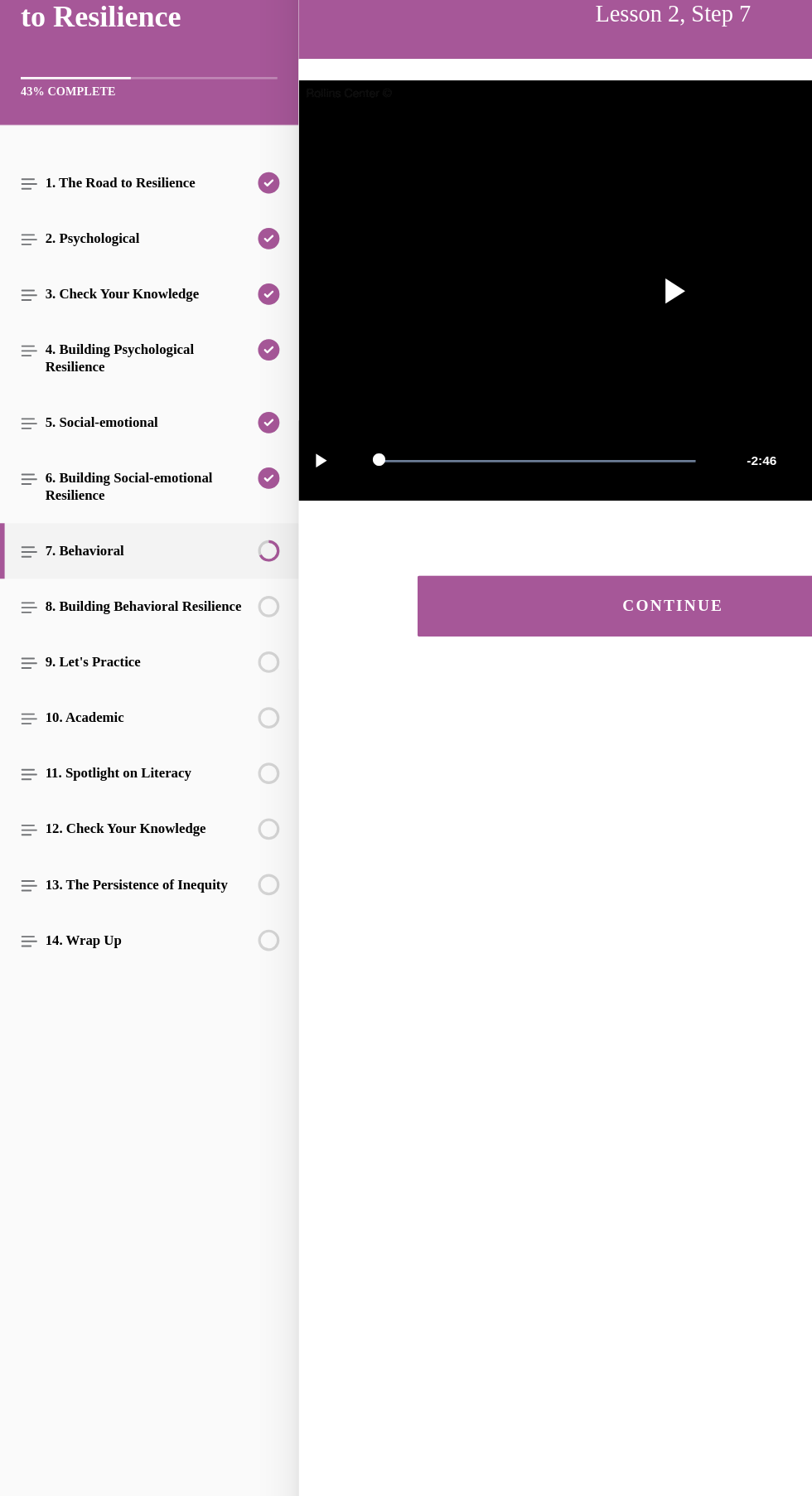
click at [377, 455] on div "CONTINUE" at bounding box center [522, 450] width 344 height 13
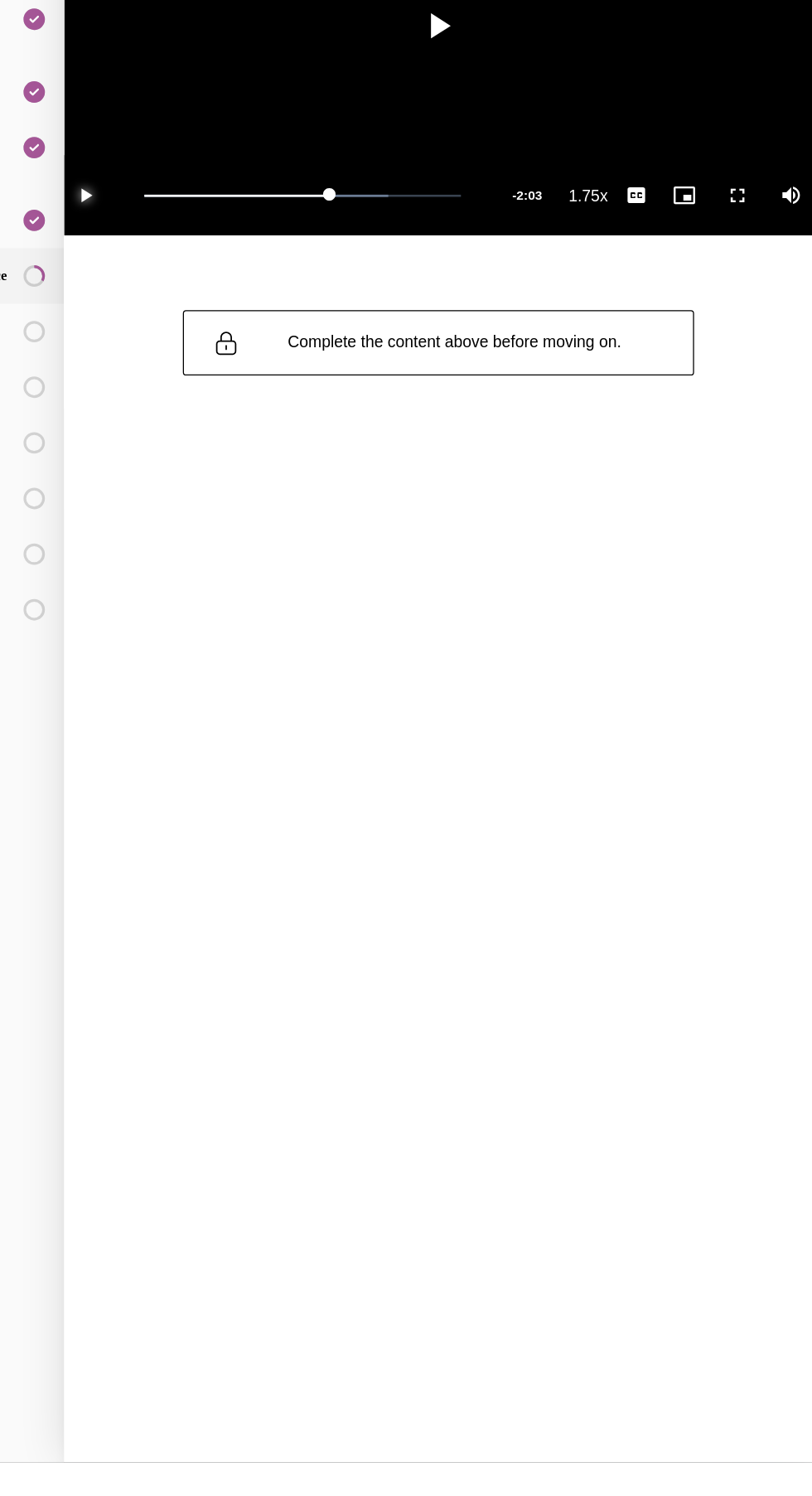
scroll to position [684, 0]
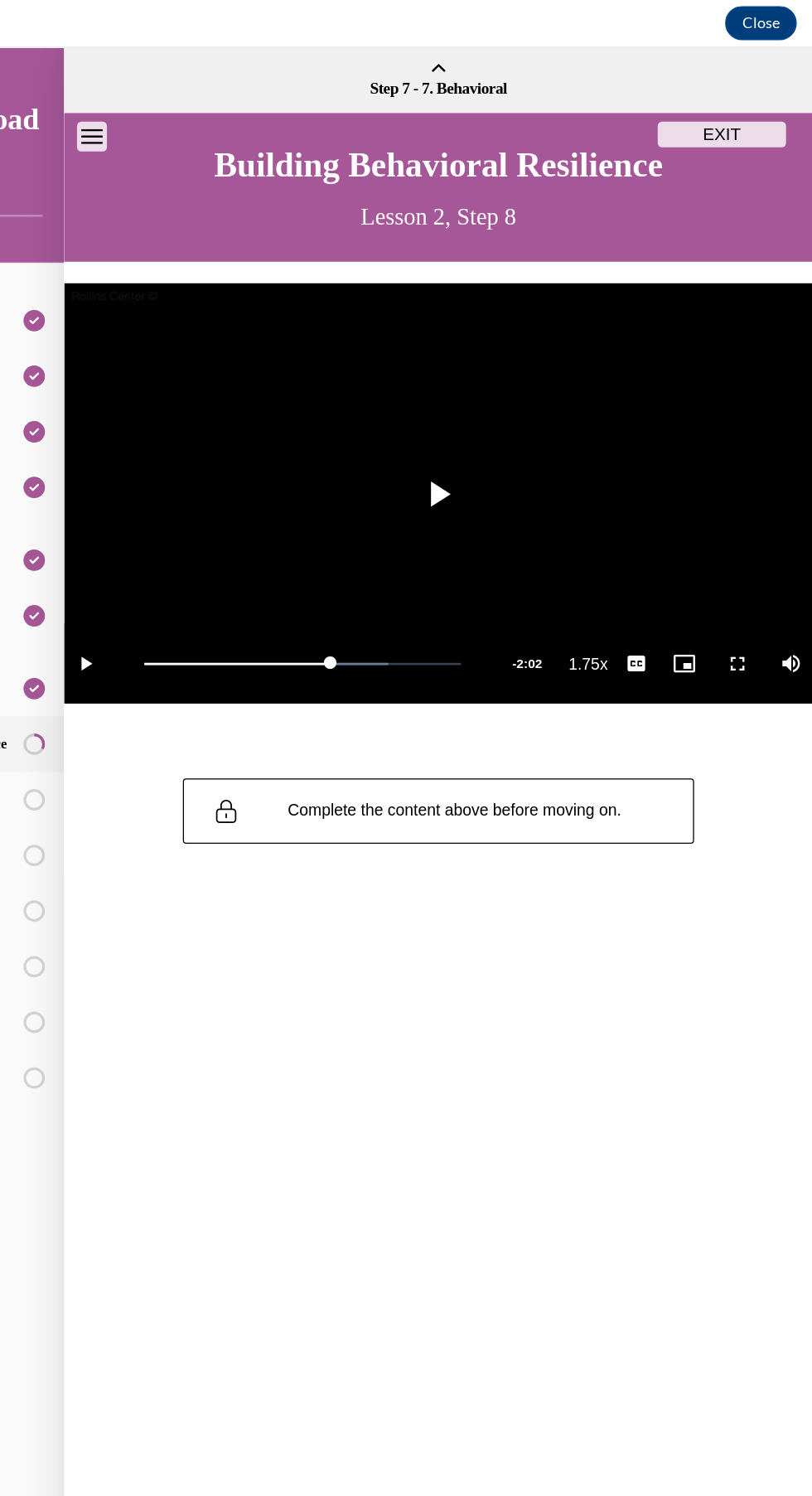
click at [311, 388] on video "Video player" at bounding box center [287, 392] width 580 height 327
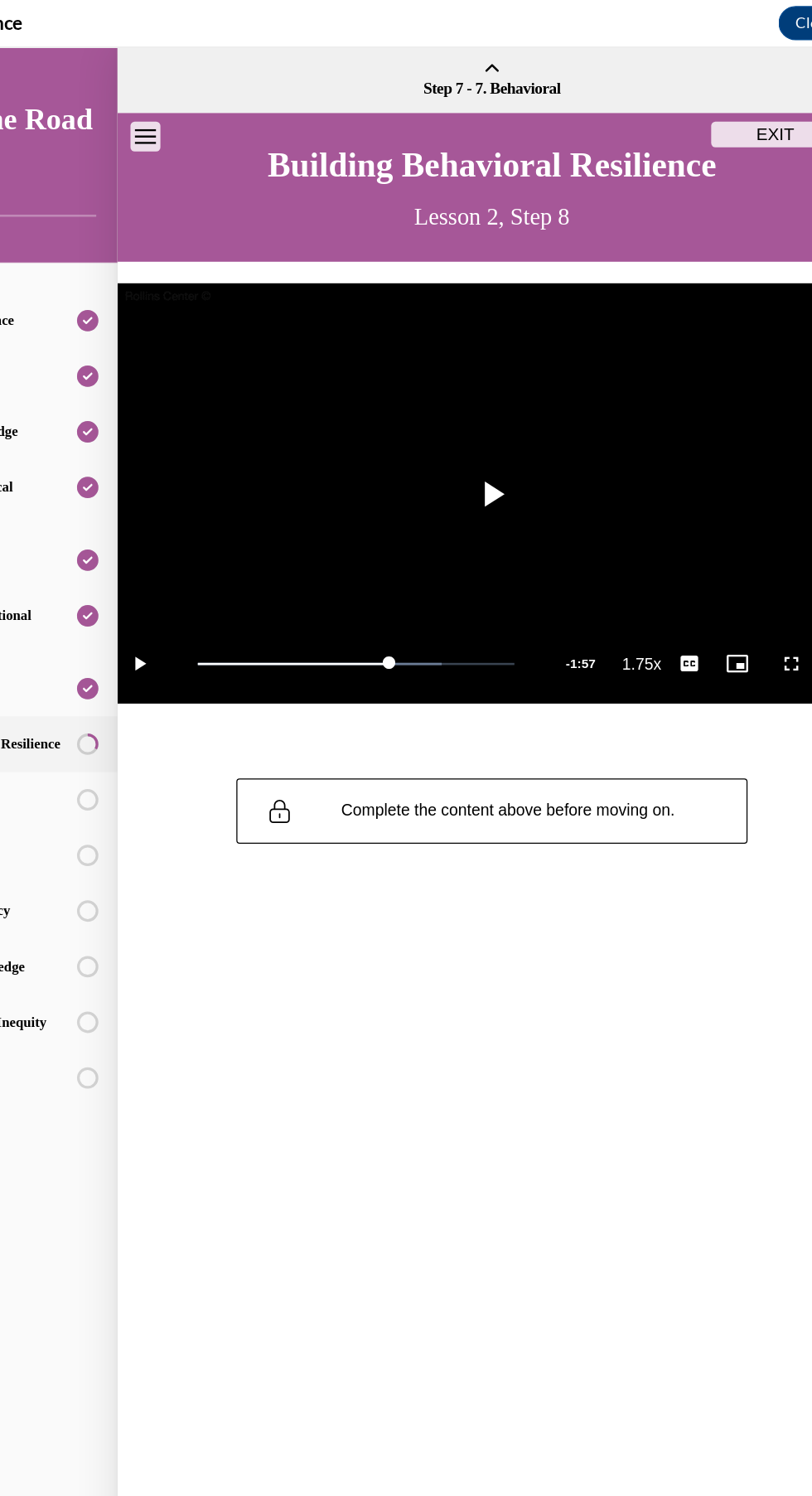
scroll to position [685, 0]
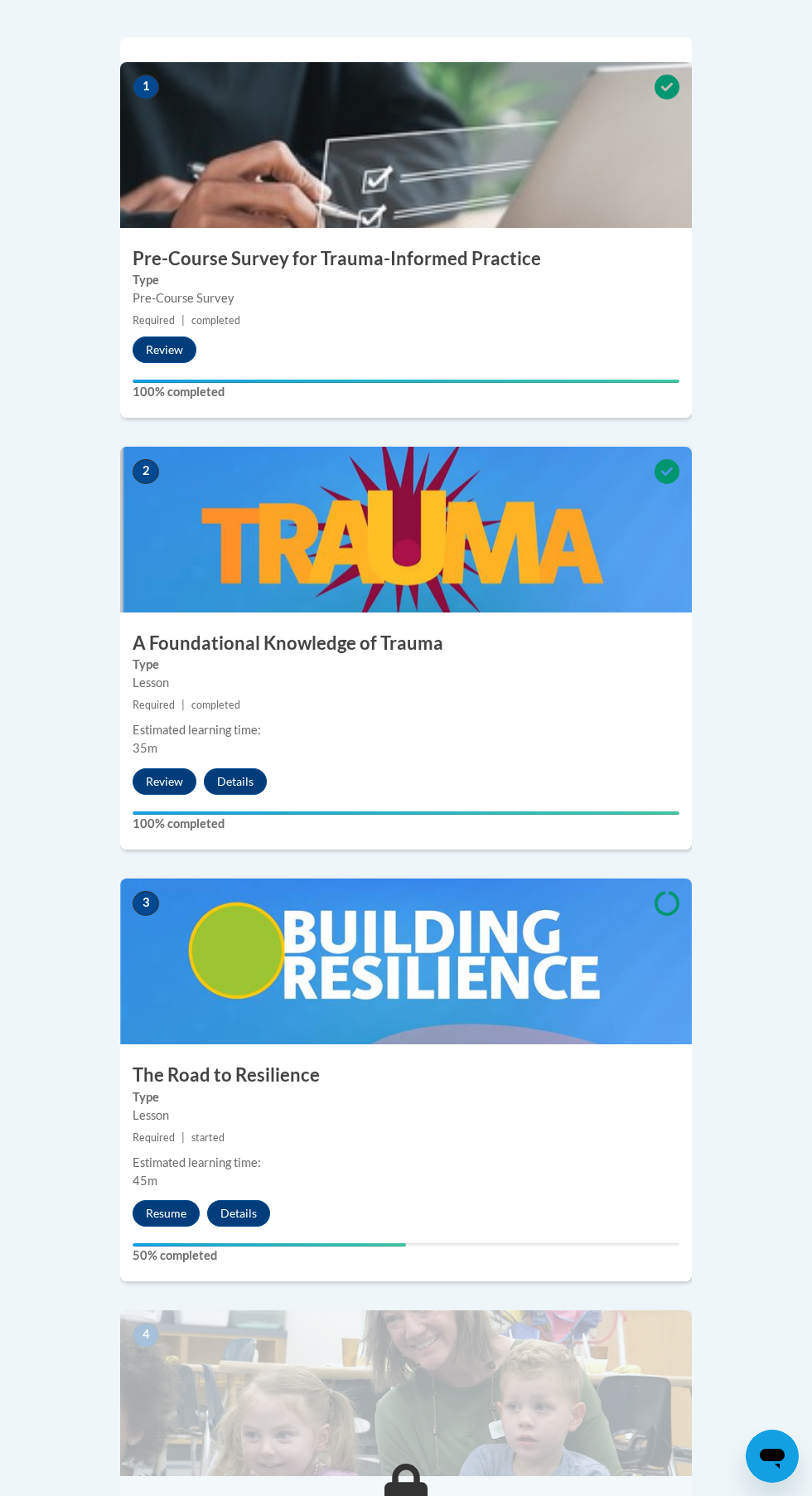
click at [515, 967] on img at bounding box center [406, 961] width 572 height 166
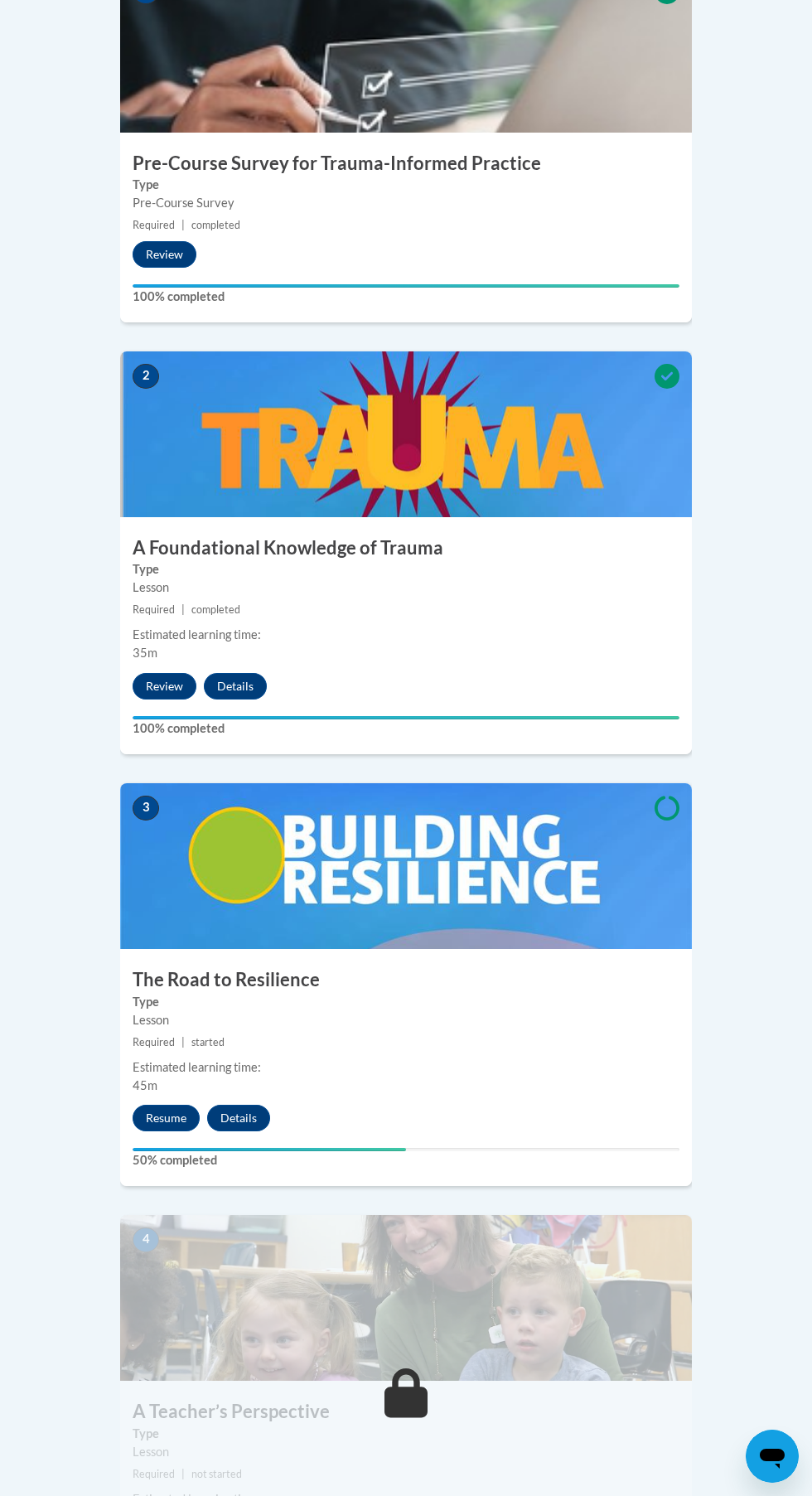
scroll to position [707, 0]
click at [152, 1104] on button "Resume" at bounding box center [166, 1117] width 67 height 27
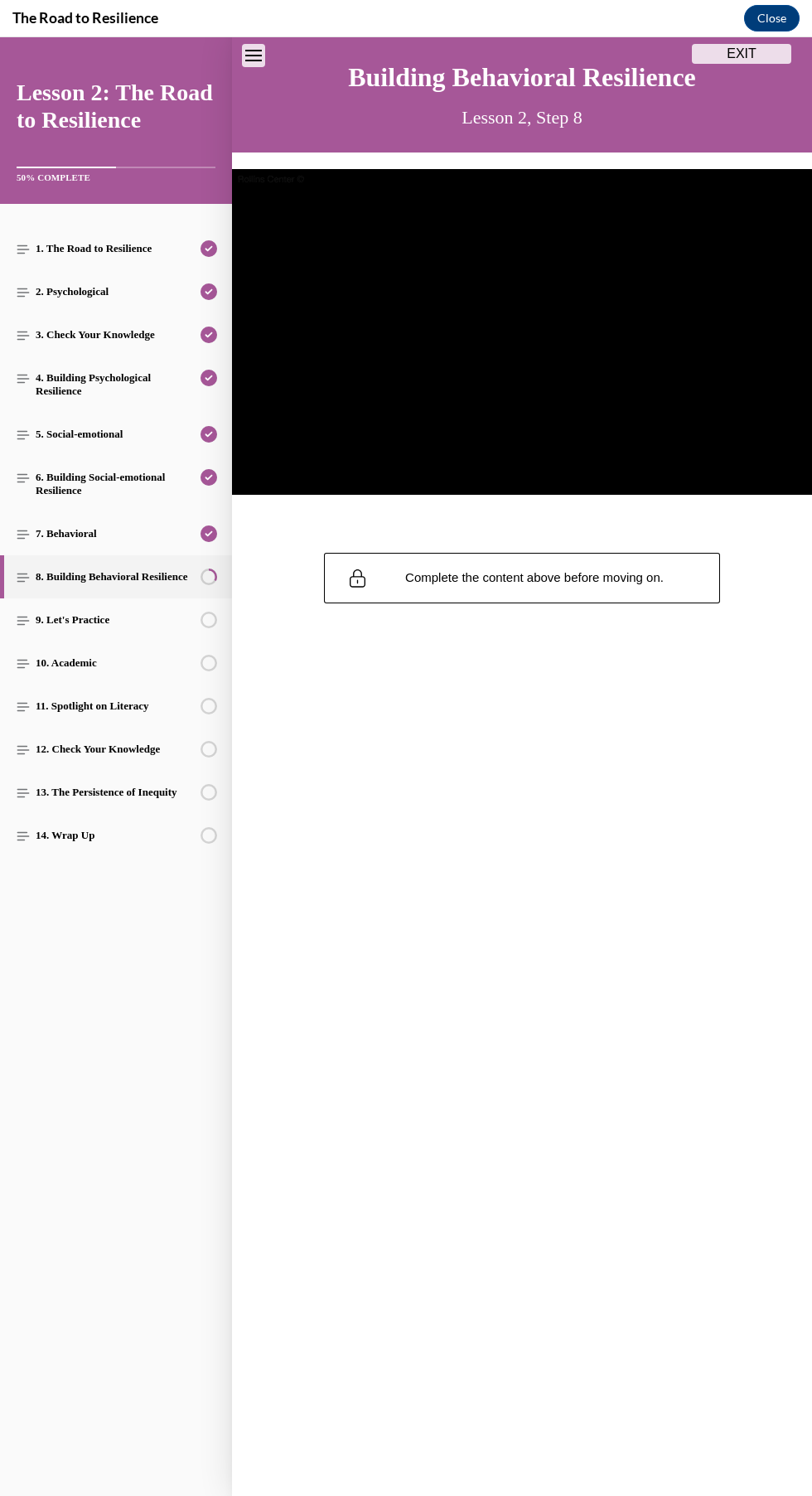
scroll to position [0, 0]
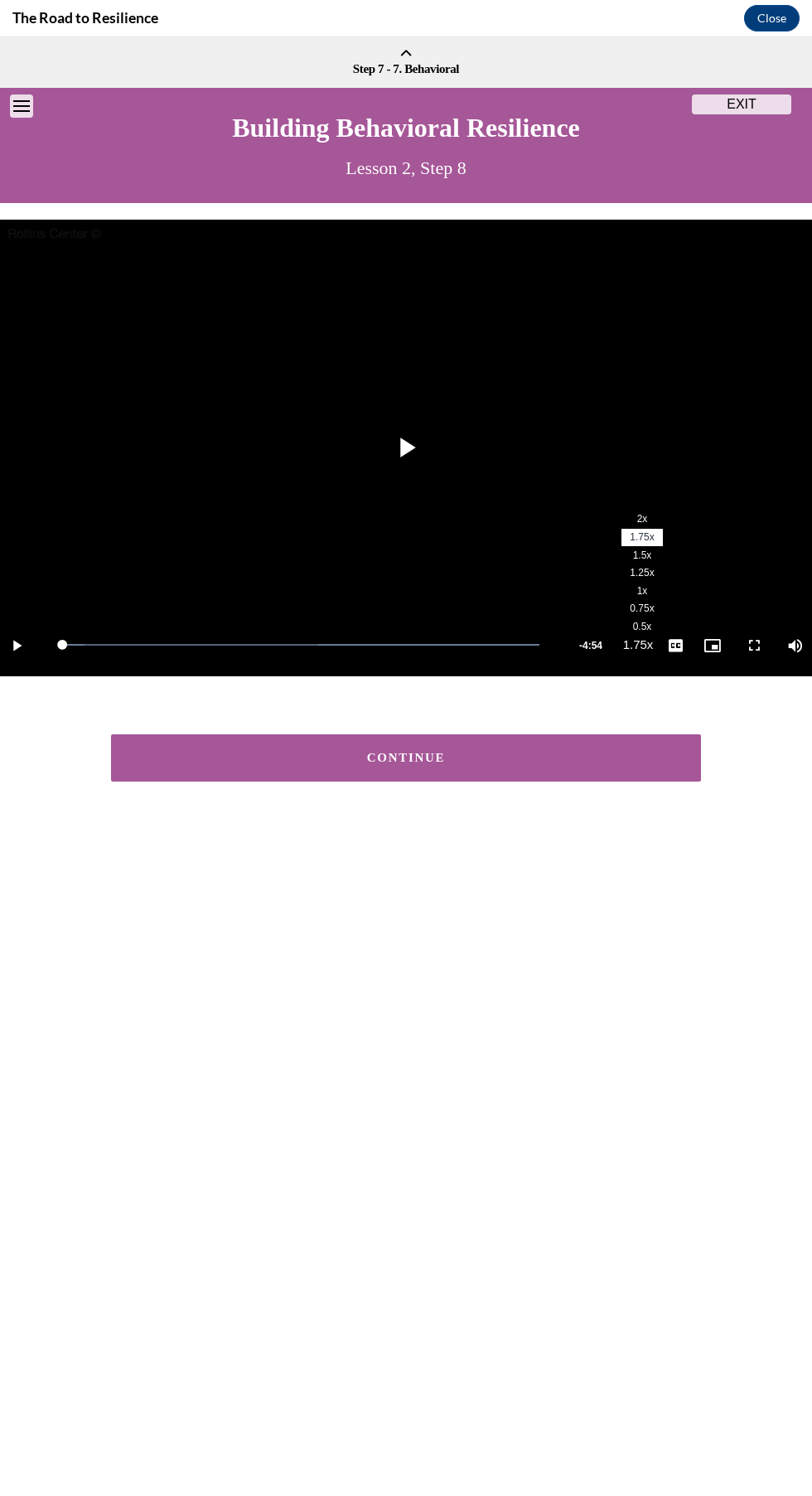
click at [545, 759] on div "CONTINUE" at bounding box center [406, 758] width 539 height 13
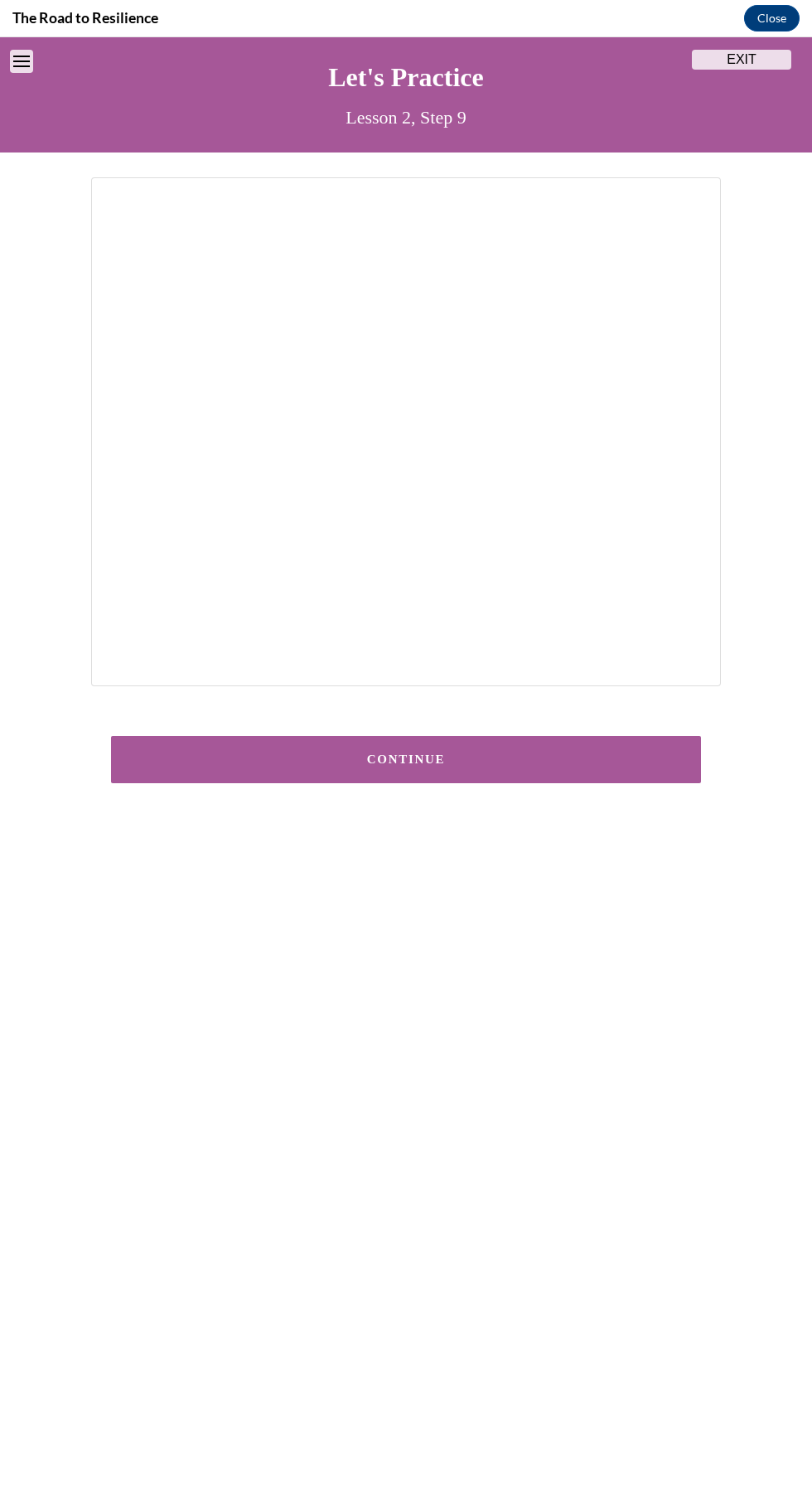
scroll to position [45, 0]
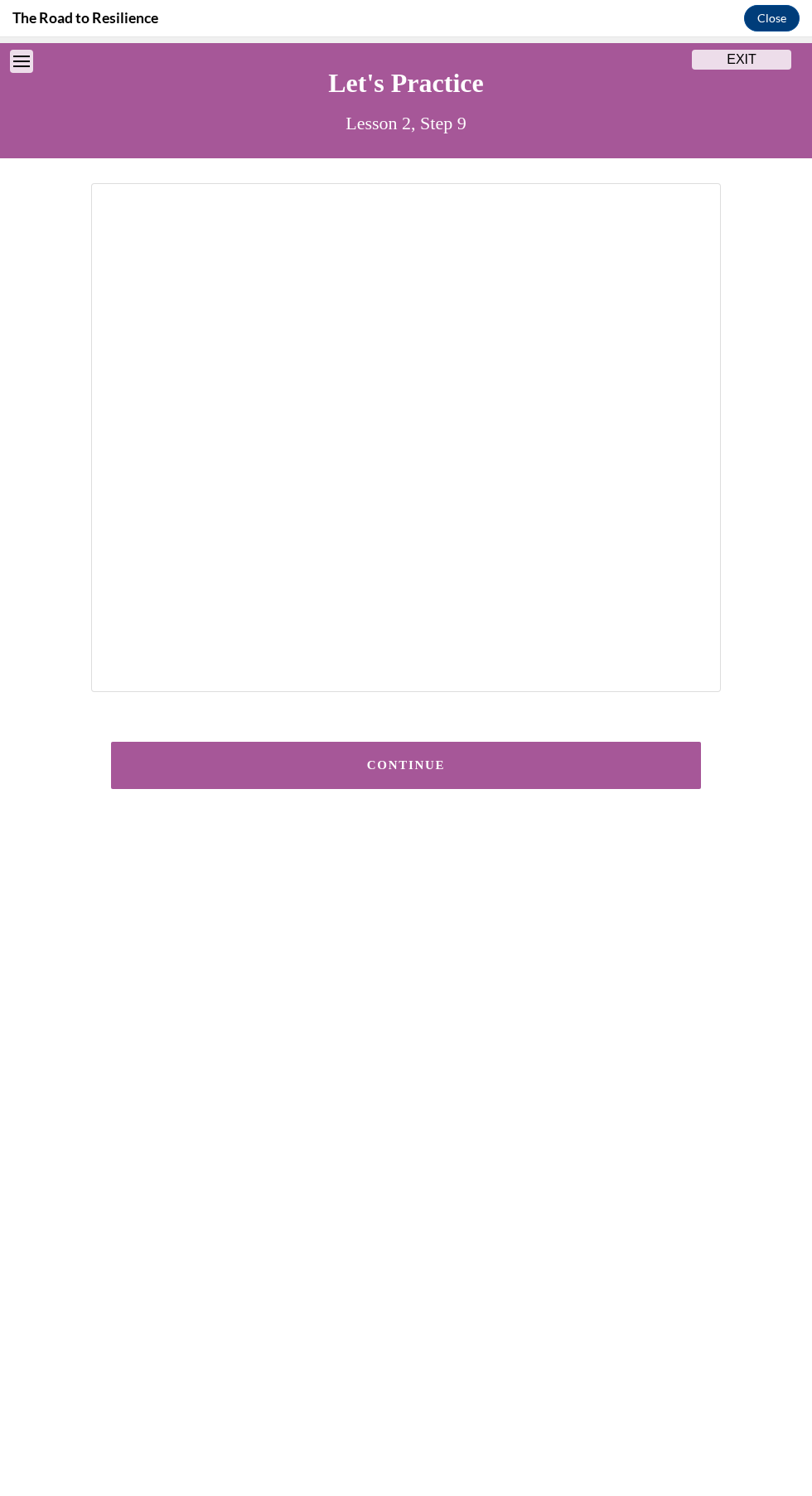
click at [542, 765] on div "CONTINUE" at bounding box center [406, 766] width 539 height 13
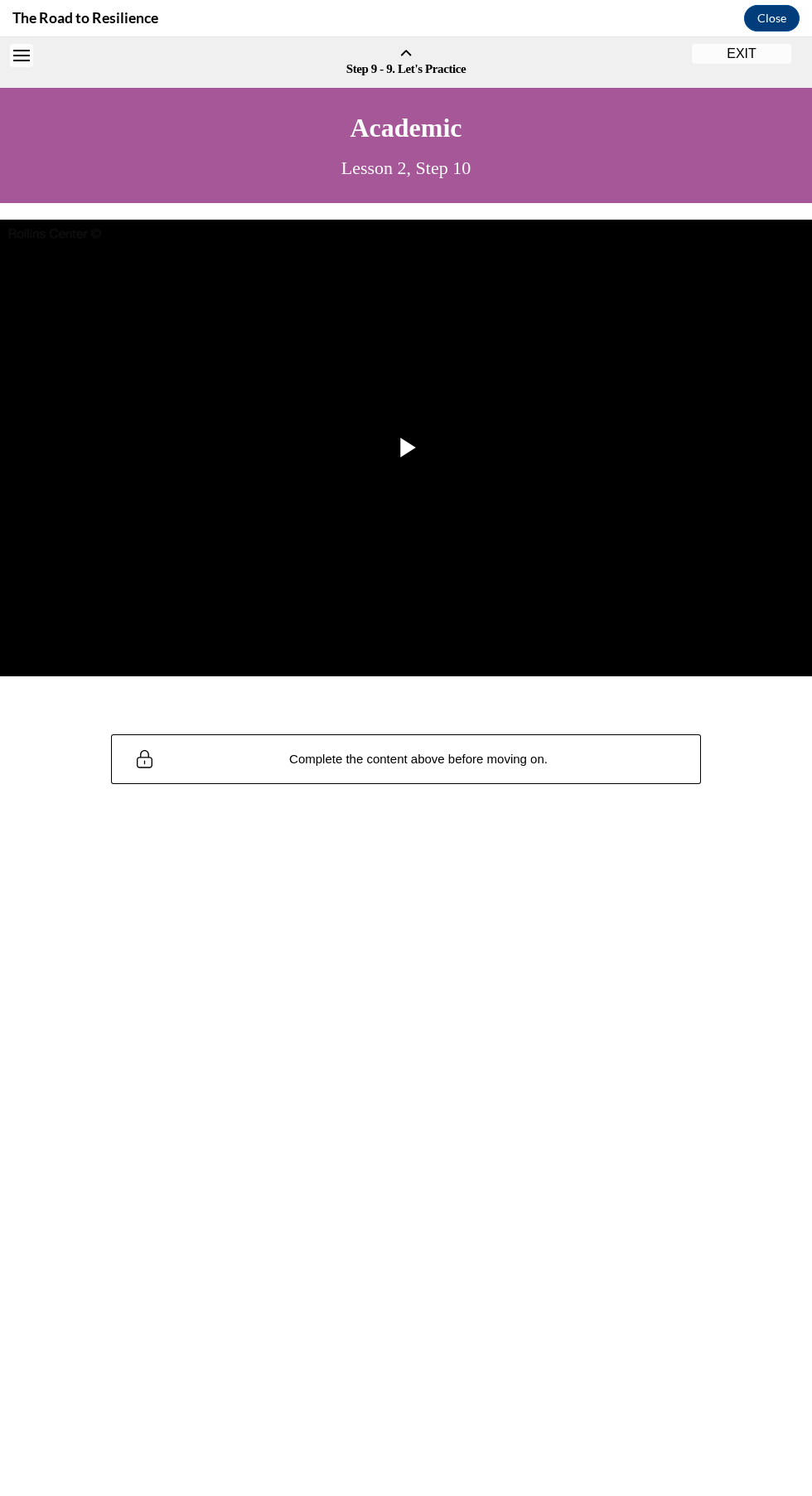
scroll to position [51, 0]
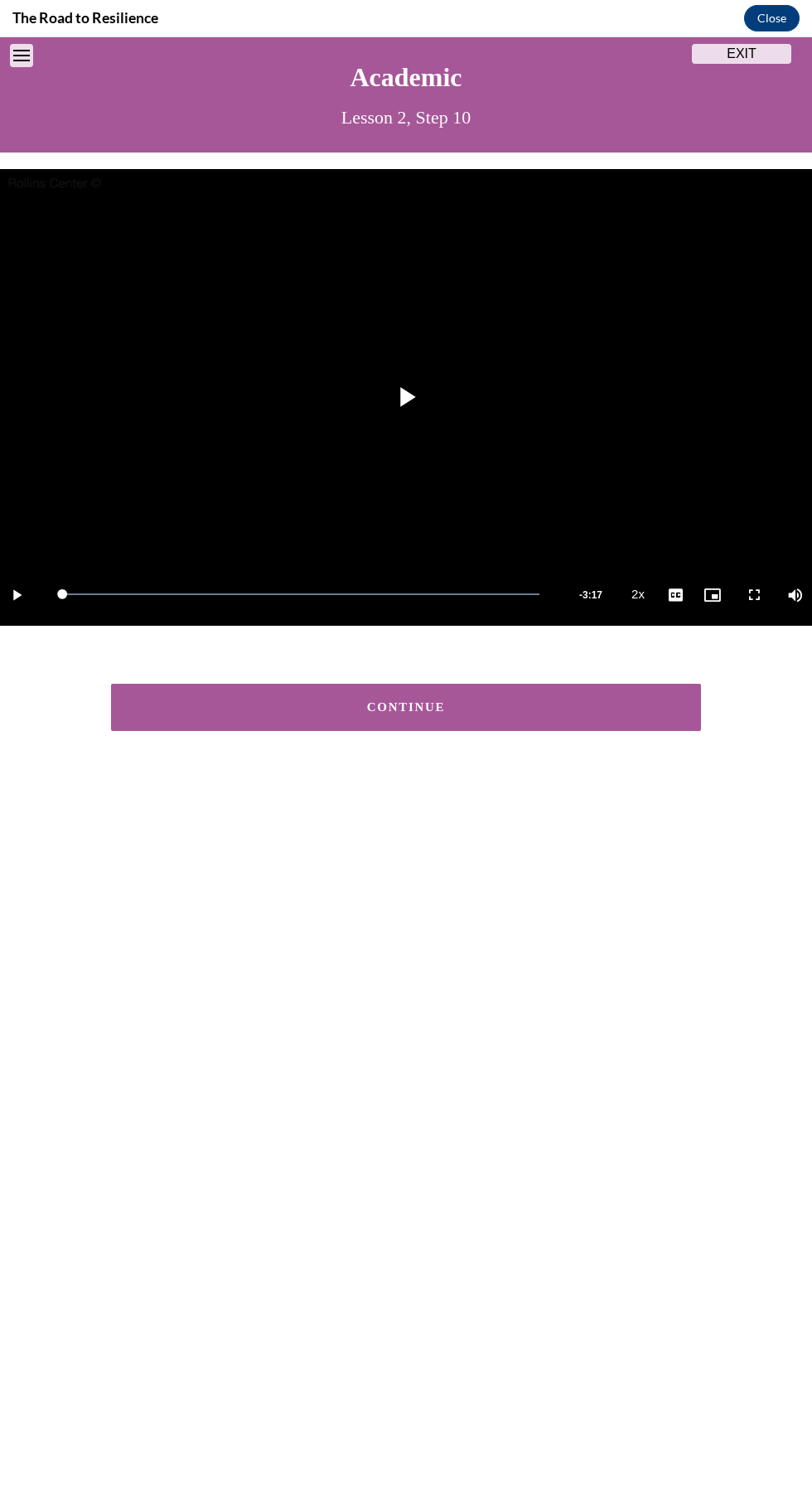
click at [176, 707] on div "CONTINUE" at bounding box center [406, 708] width 539 height 13
click at [178, 707] on div "CONTINUE" at bounding box center [406, 708] width 539 height 13
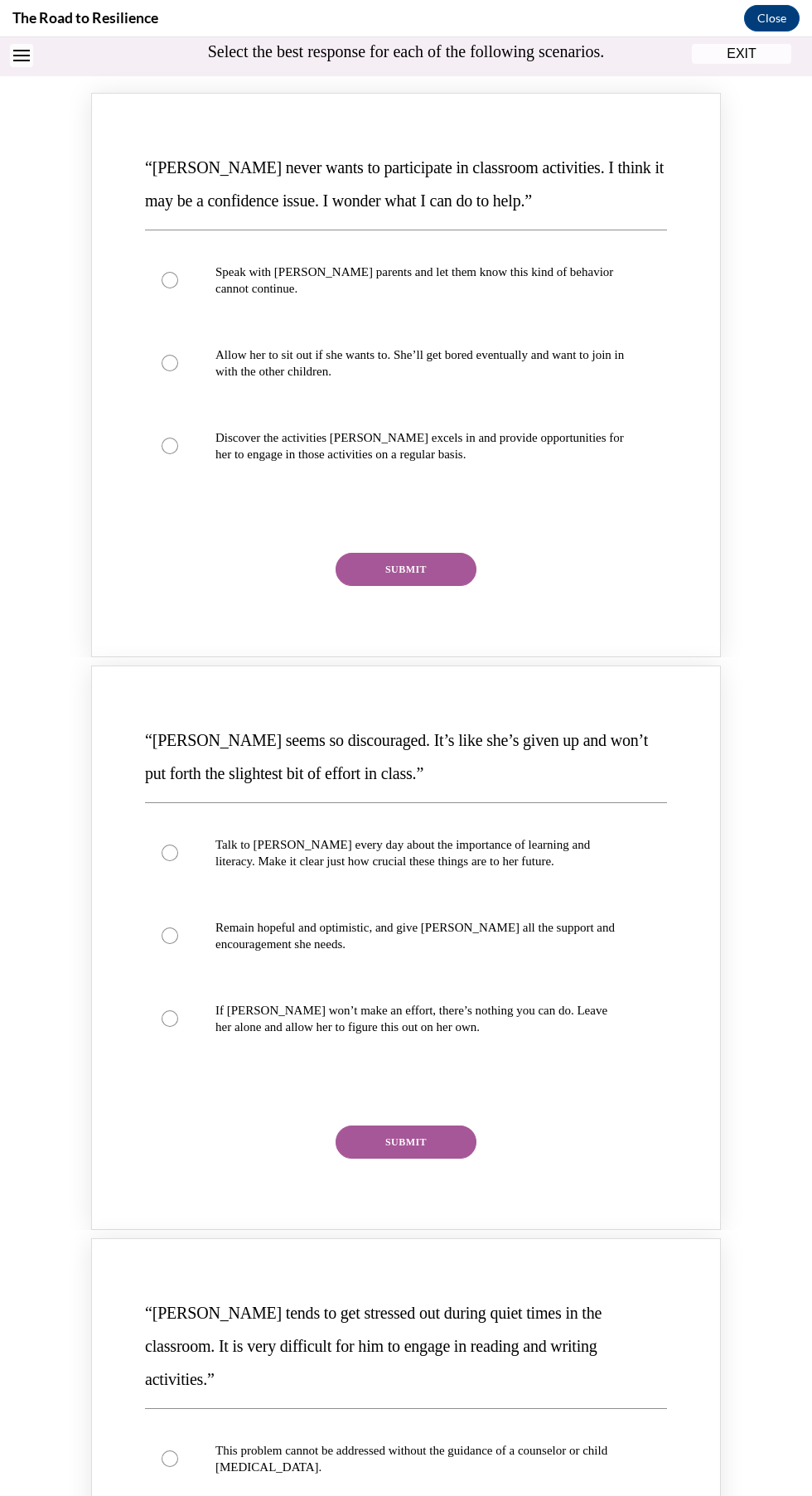
scroll to position [173, 0]
click at [170, 447] on div "Knowledge check: Multiple choice" at bounding box center [170, 448] width 17 height 17
click at [170, 447] on input "Discover the activities [PERSON_NAME] excels in and provide opportunities for h…" at bounding box center [170, 448] width 17 height 17
radio input "true"
click at [354, 572] on button "SUBMIT" at bounding box center [406, 572] width 141 height 33
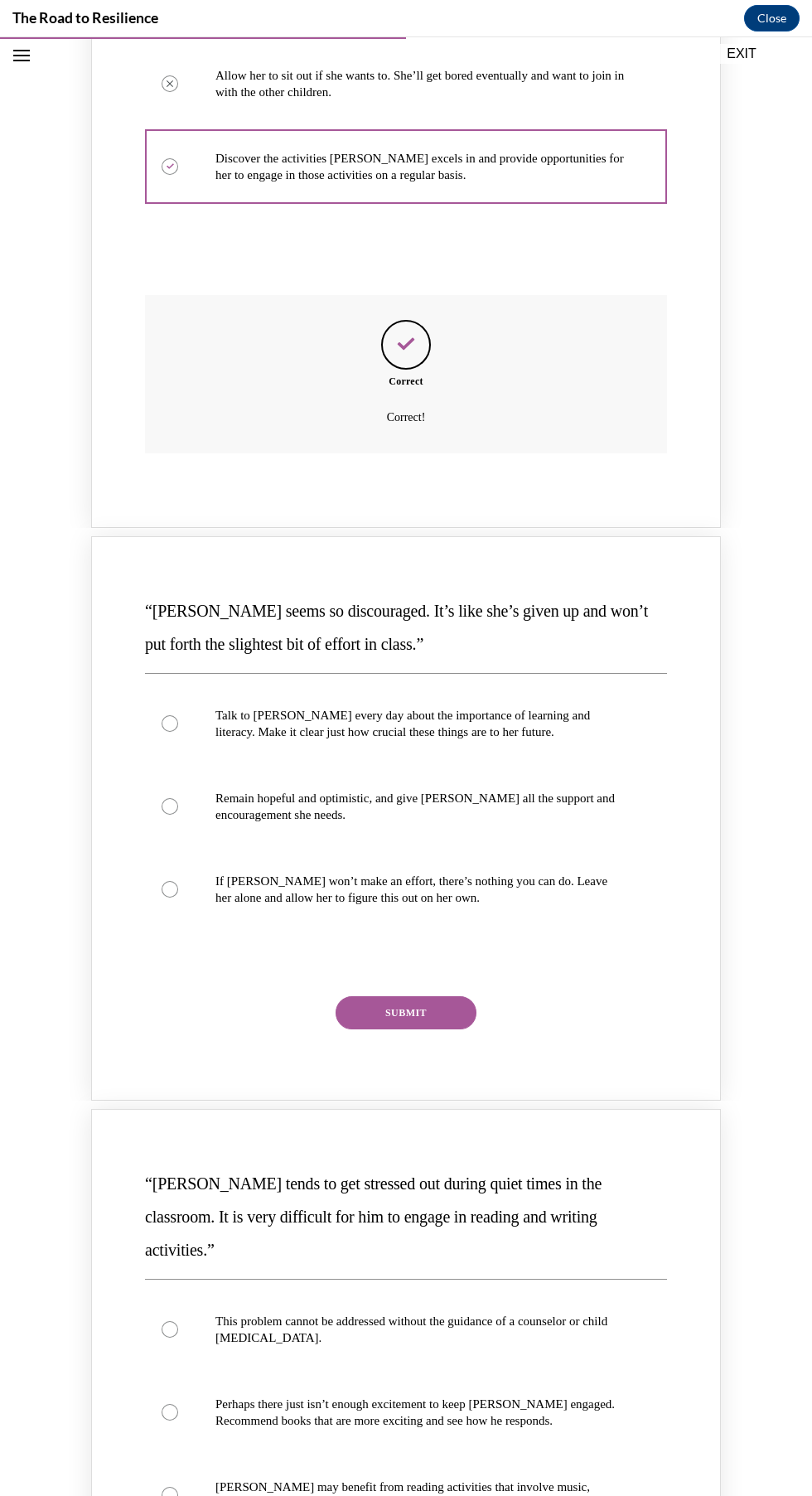
scroll to position [560, 0]
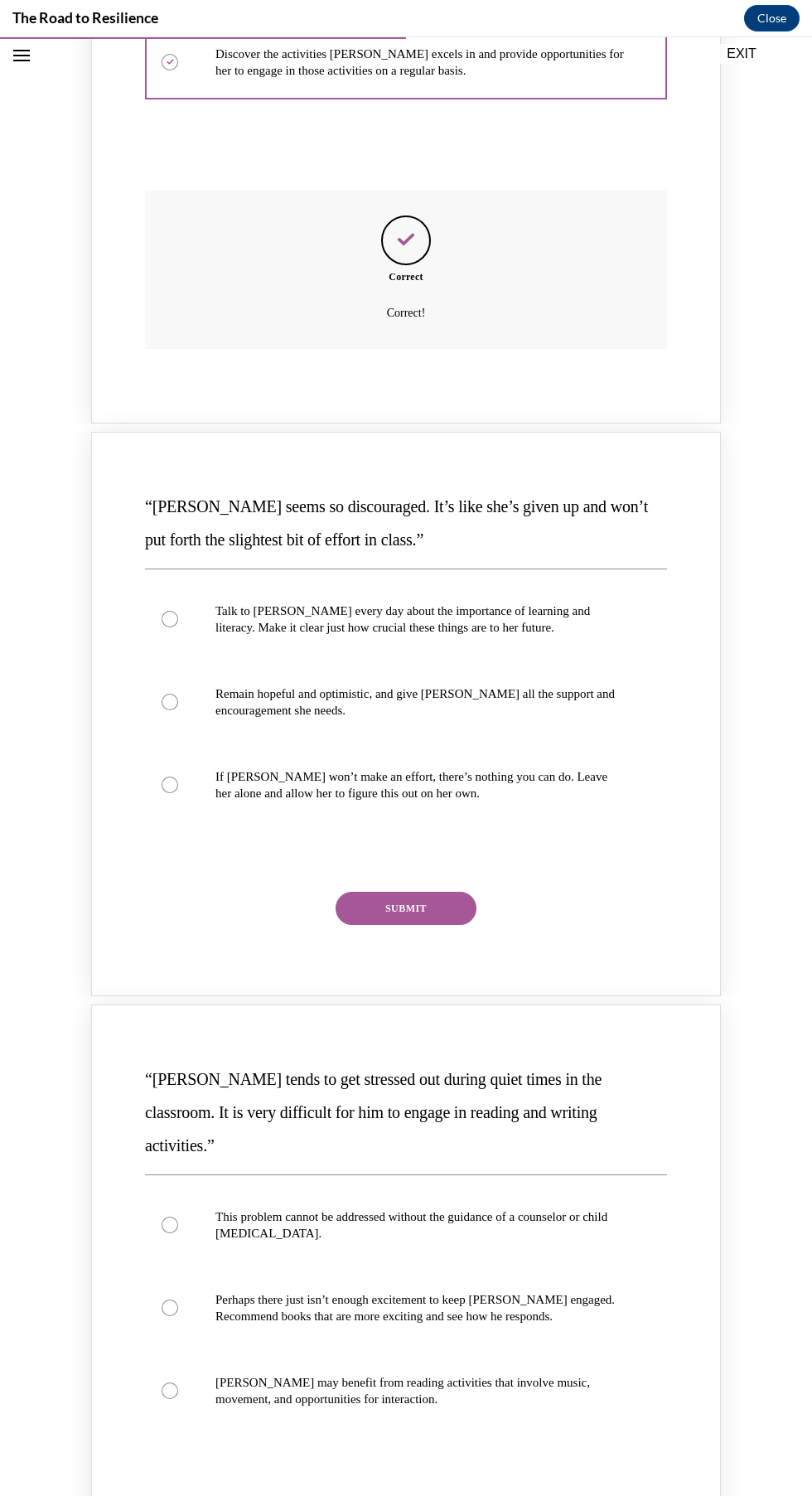
click at [166, 699] on div "Knowledge check: Multiple choice" at bounding box center [170, 702] width 17 height 17
click at [166, 699] on input "Remain hopeful and optimistic, and give [PERSON_NAME] all the support and encou…" at bounding box center [170, 702] width 17 height 17
radio input "true"
click at [425, 922] on button "SUBMIT" at bounding box center [406, 909] width 141 height 33
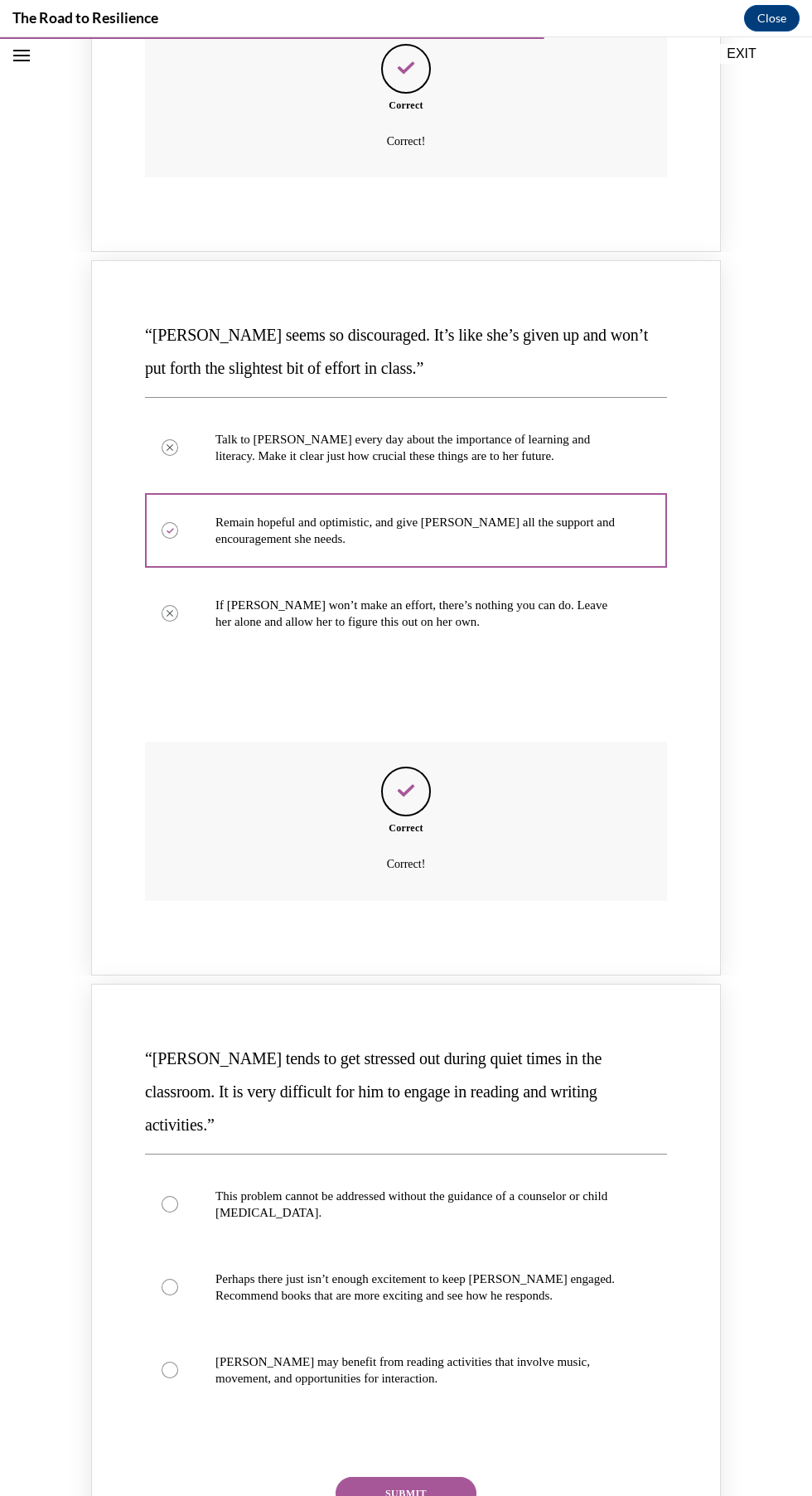
scroll to position [931, 0]
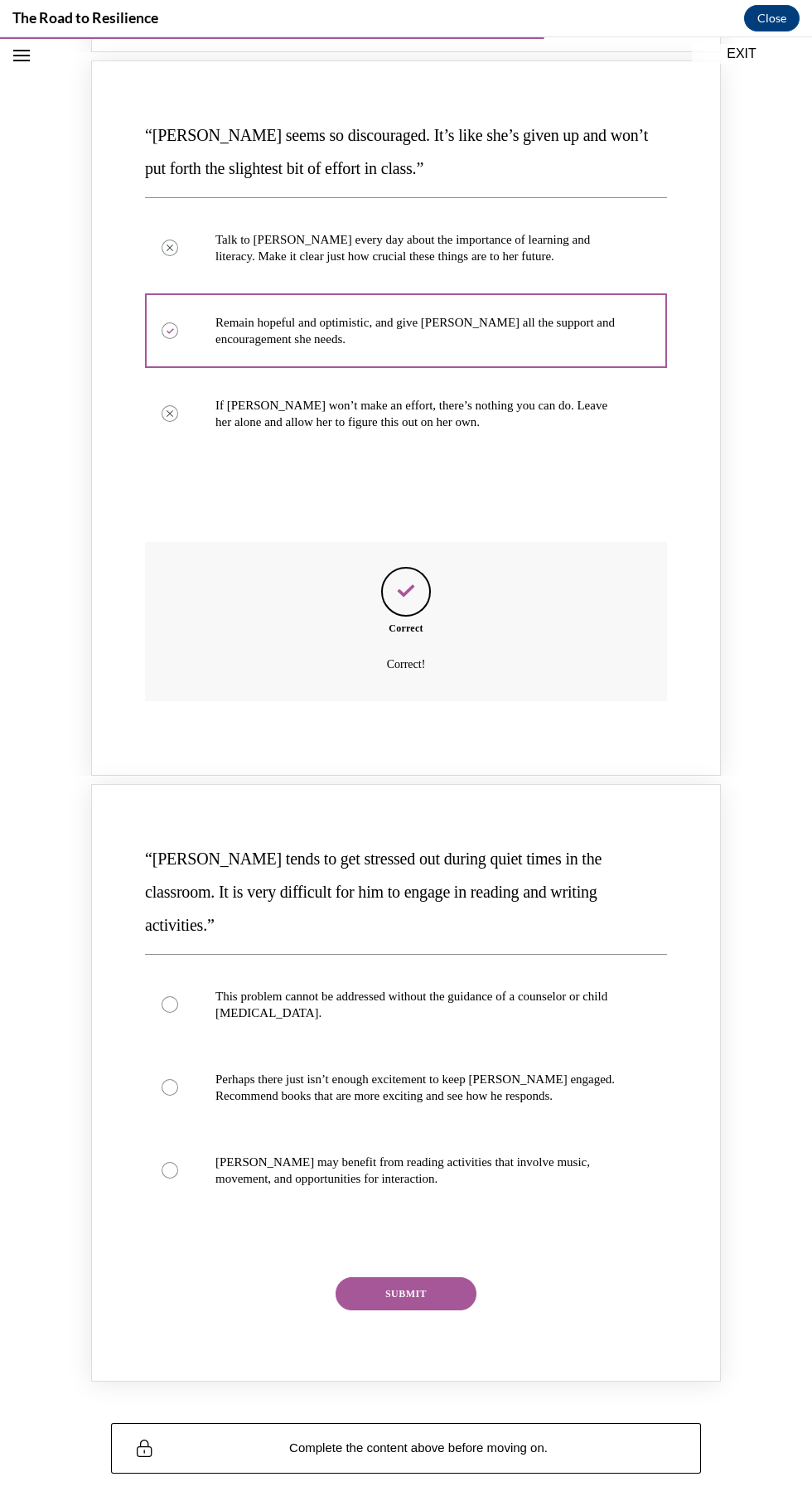
click at [573, 1154] on p "[PERSON_NAME] may benefit from reading activities that involve music, movement,…" at bounding box center [421, 1170] width 411 height 33
click at [179, 1162] on input "[PERSON_NAME] may benefit from reading activities that involve music, movement,…" at bounding box center [170, 1170] width 17 height 17
radio input "true"
click at [435, 1277] on button "SUBMIT" at bounding box center [406, 1293] width 141 height 33
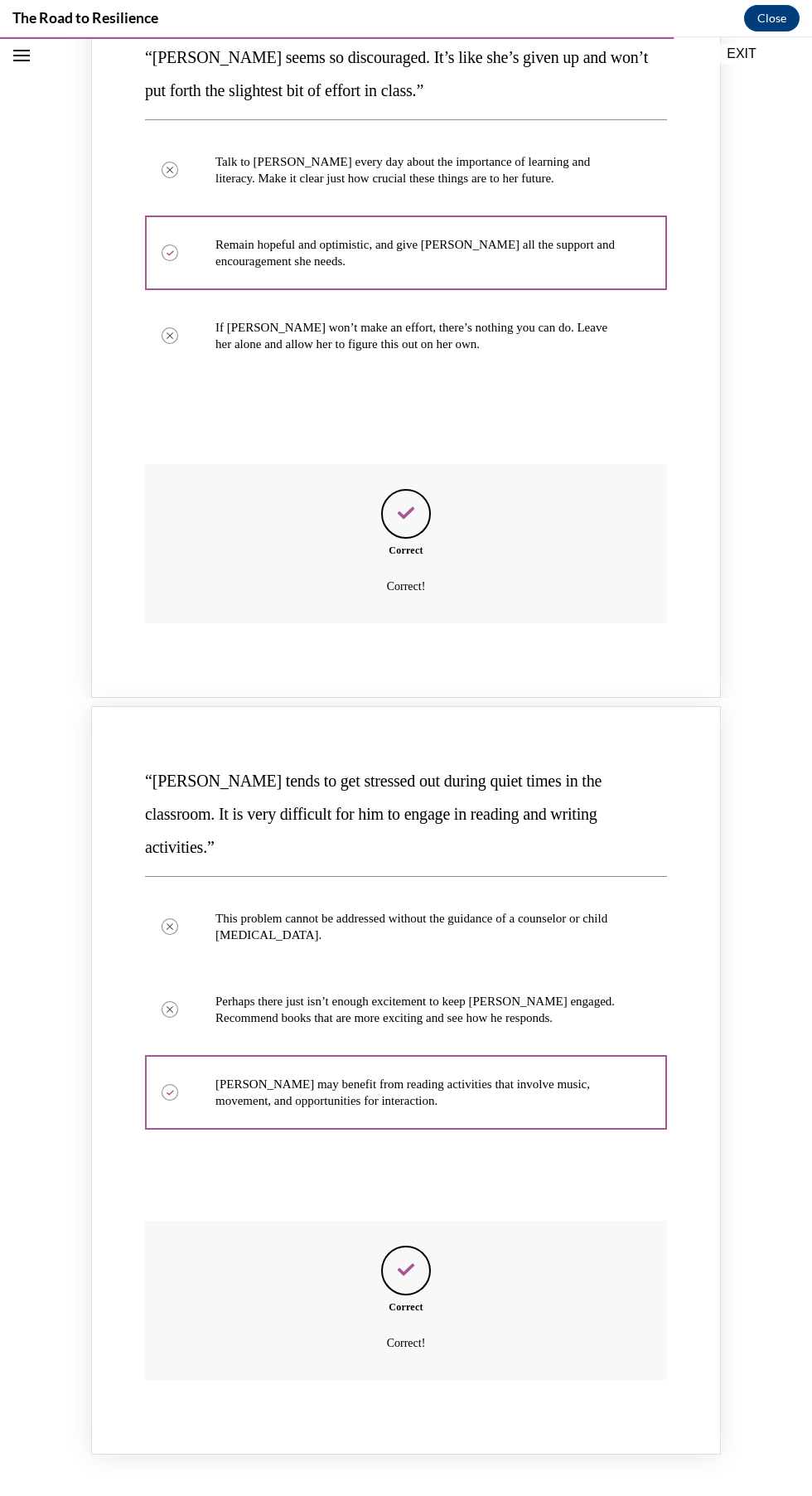
scroll to position [1125, 0]
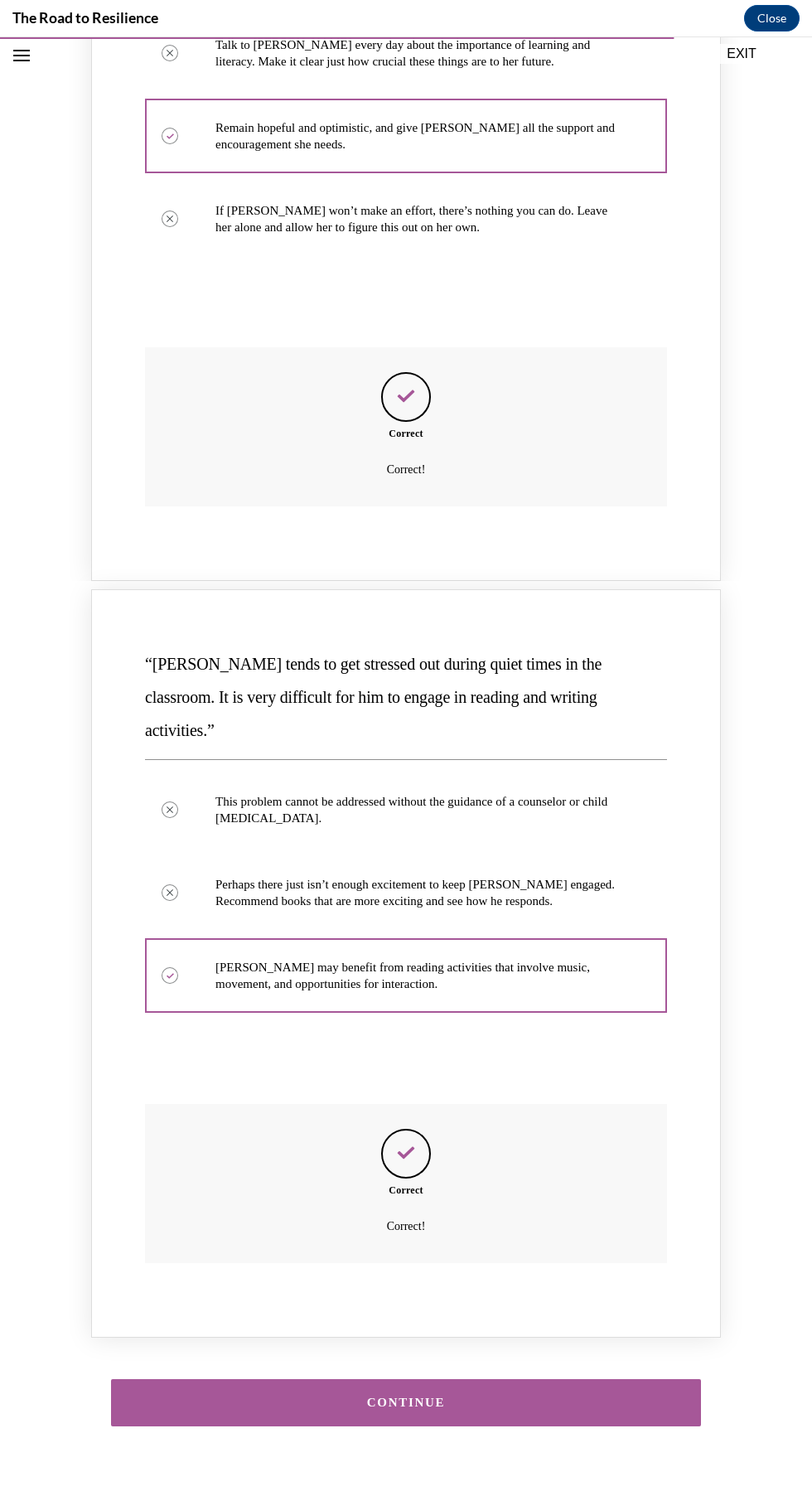
click at [541, 1397] on div "CONTINUE" at bounding box center [406, 1403] width 539 height 13
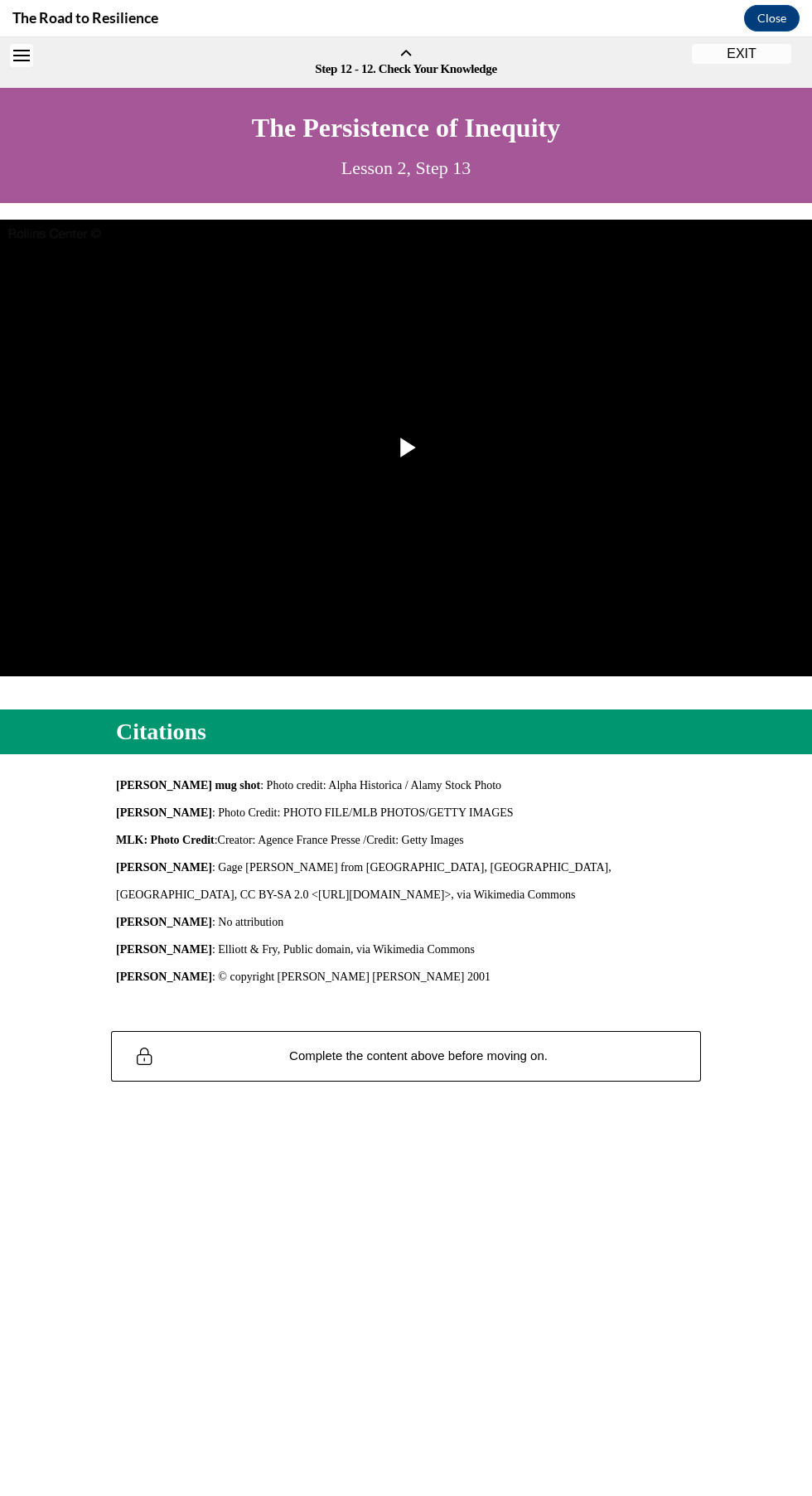
scroll to position [51, 0]
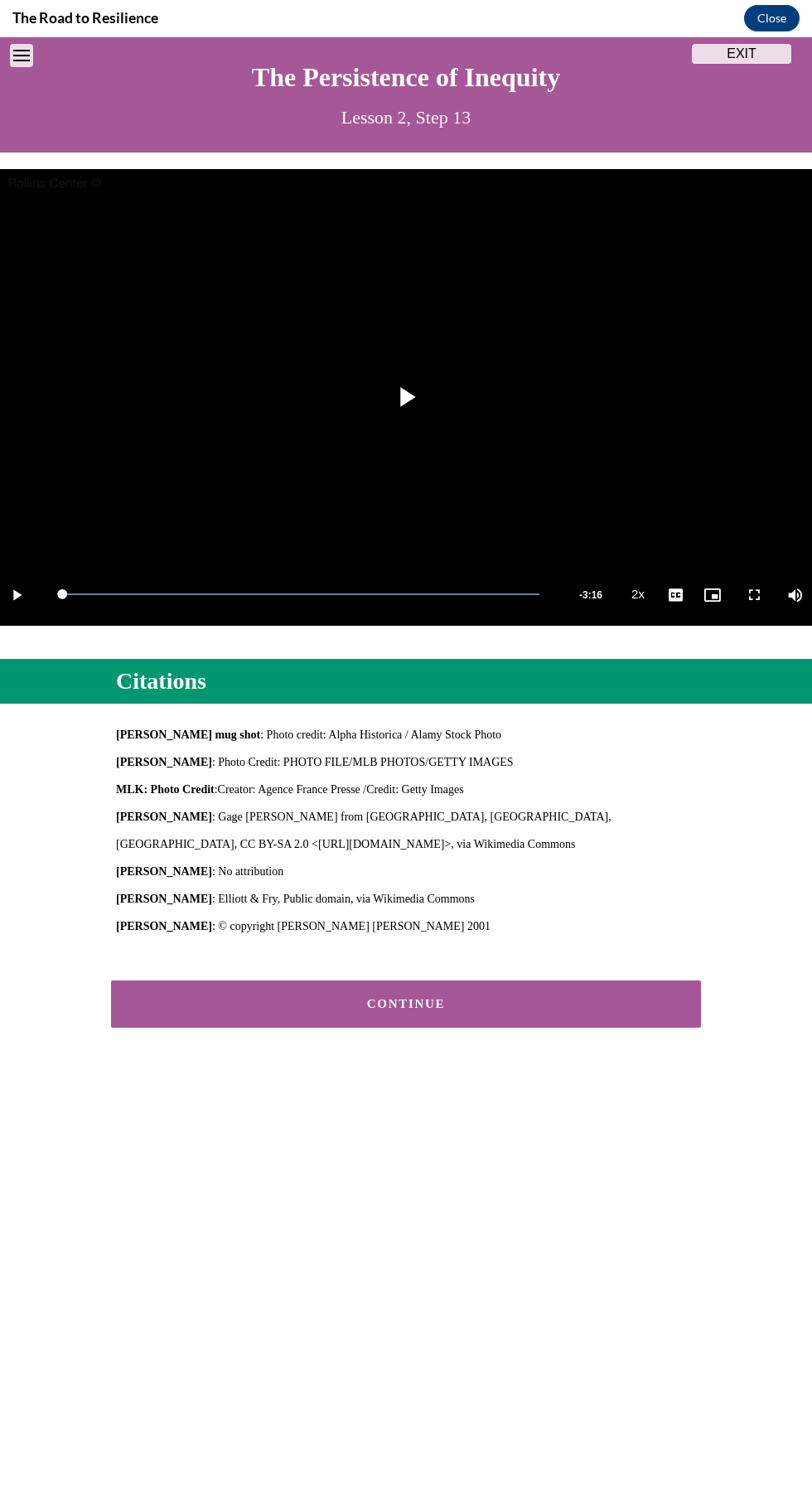
click at [515, 1005] on div "CONTINUE" at bounding box center [406, 1004] width 539 height 13
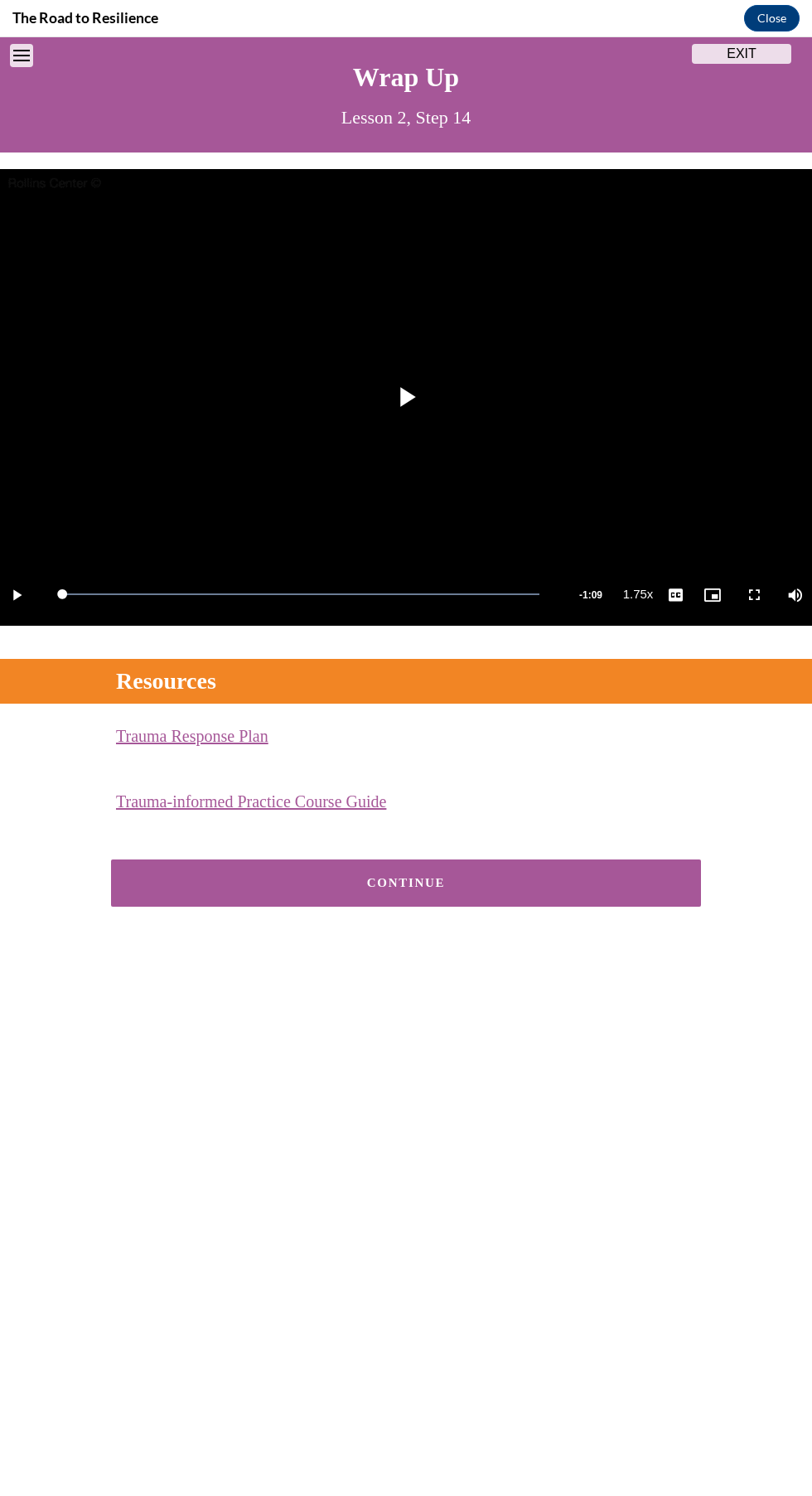
click at [535, 883] on div "CONTINUE" at bounding box center [406, 883] width 539 height 13
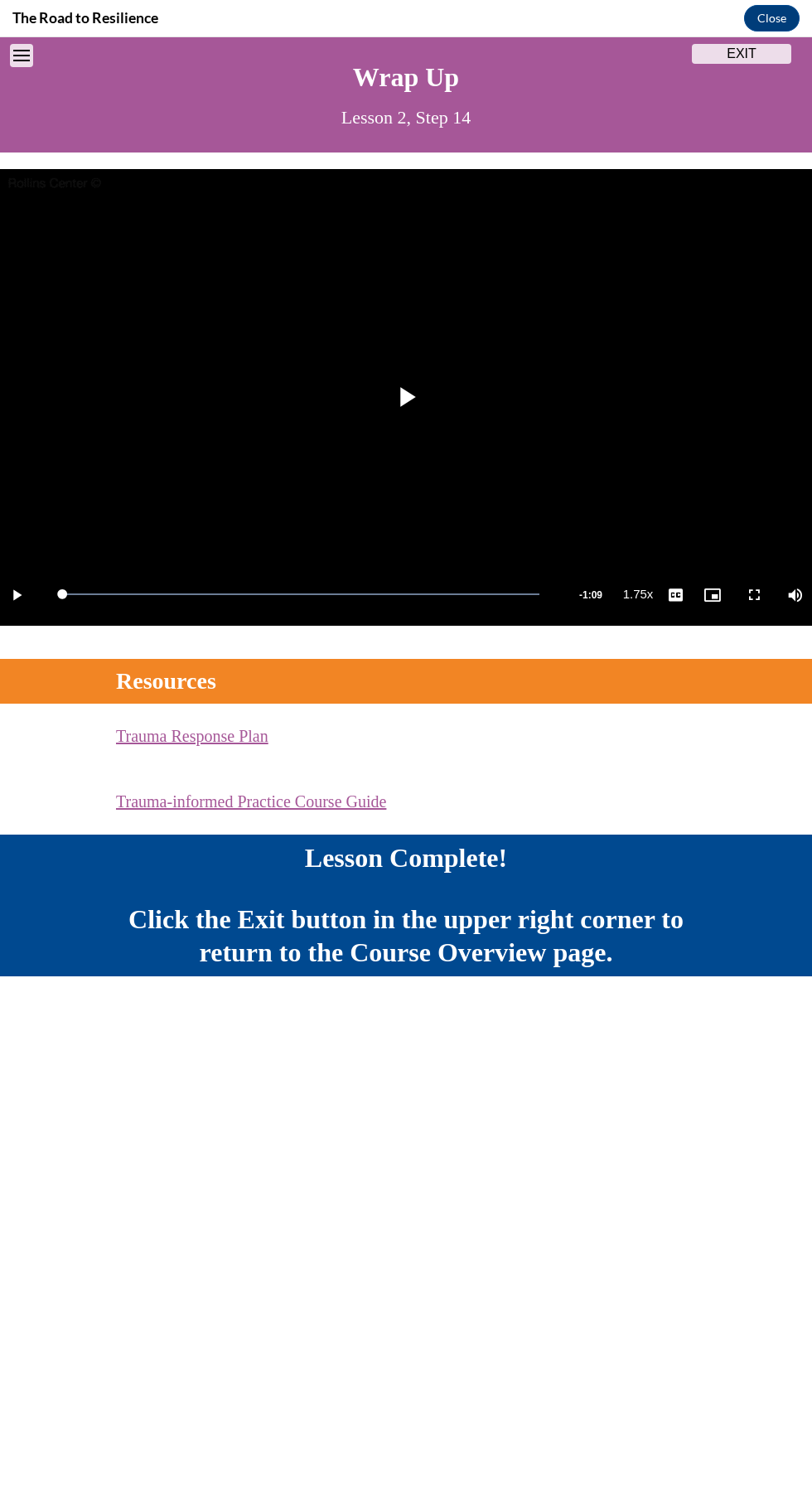
click at [740, 66] on div "Wrap Up" at bounding box center [406, 77] width 737 height 46
click at [735, 53] on button "EXIT" at bounding box center [742, 54] width 99 height 20
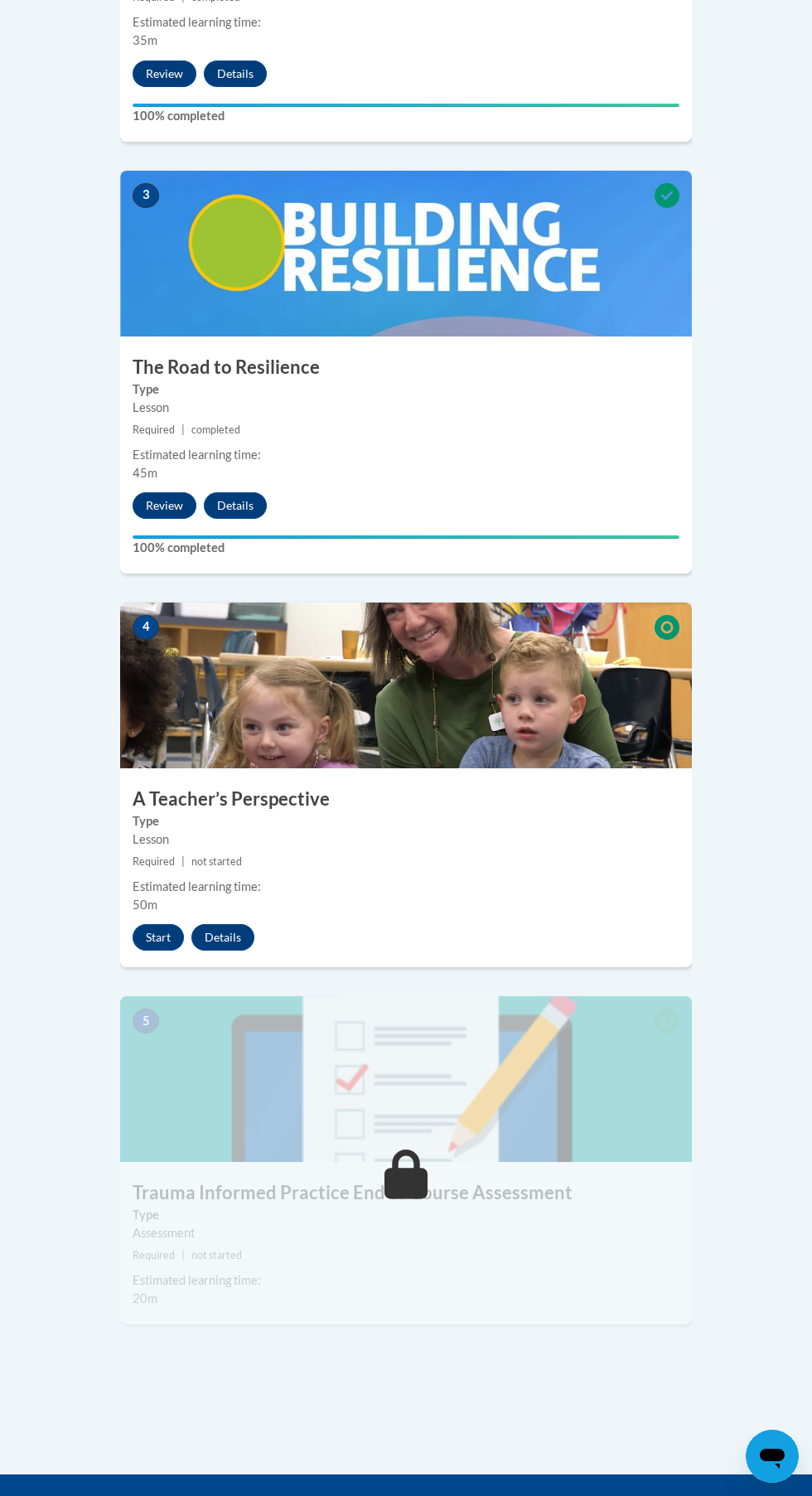
scroll to position [1320, 0]
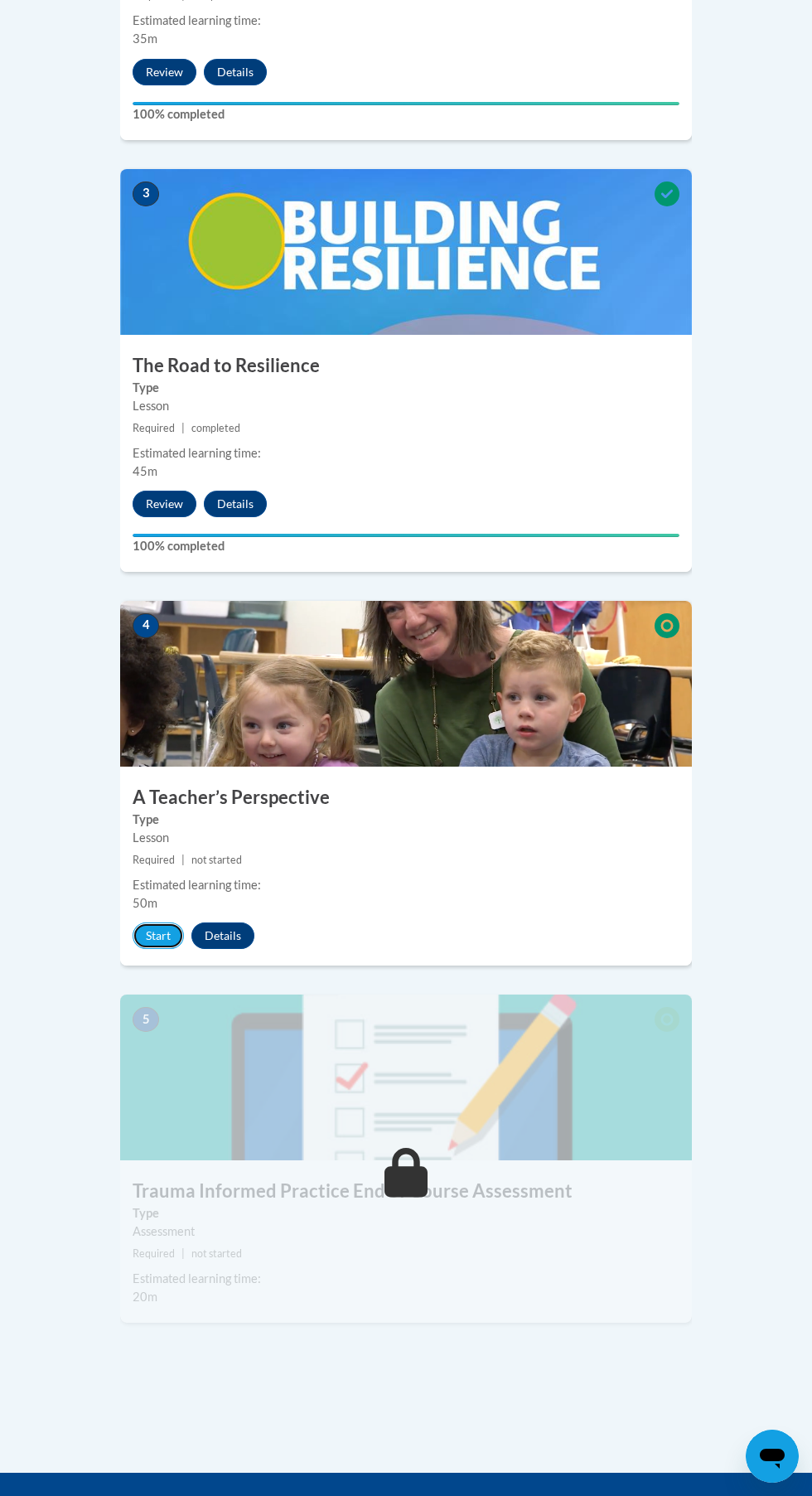
click at [176, 922] on button "Start" at bounding box center [158, 935] width 52 height 27
